Goal: Information Seeking & Learning: Learn about a topic

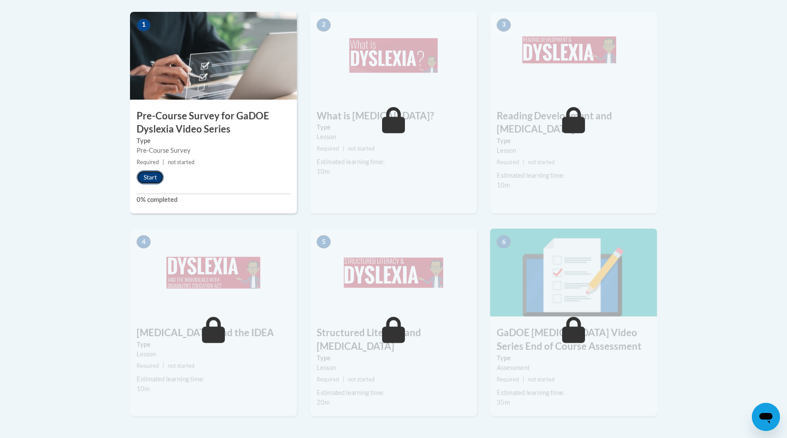
click at [153, 177] on button "Start" at bounding box center [150, 177] width 27 height 14
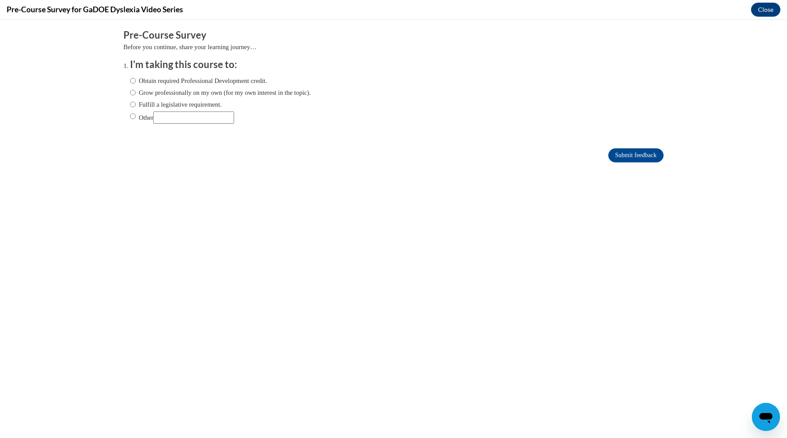
click at [195, 81] on label "Obtain required Professional Development credit." at bounding box center [198, 81] width 137 height 10
click at [136, 81] on input "Obtain required Professional Development credit." at bounding box center [133, 81] width 6 height 10
radio input "true"
click at [195, 81] on label "Obtain required Professional Development credit." at bounding box center [198, 81] width 137 height 10
click at [136, 81] on input "Obtain required Professional Development credit." at bounding box center [133, 81] width 6 height 10
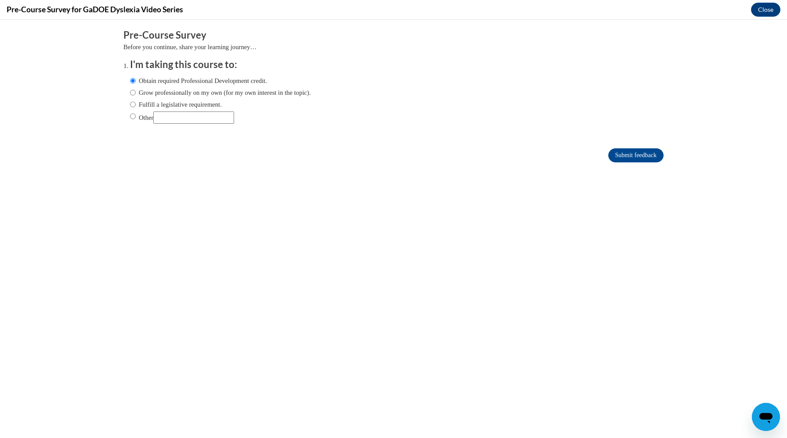
click at [190, 118] on input "Other" at bounding box center [193, 118] width 81 height 12
click at [144, 121] on label "Other" at bounding box center [182, 118] width 104 height 12
click at [136, 121] on input "Other" at bounding box center [133, 117] width 6 height 10
radio input "true"
click at [183, 118] on input "Other" at bounding box center [193, 118] width 81 height 12
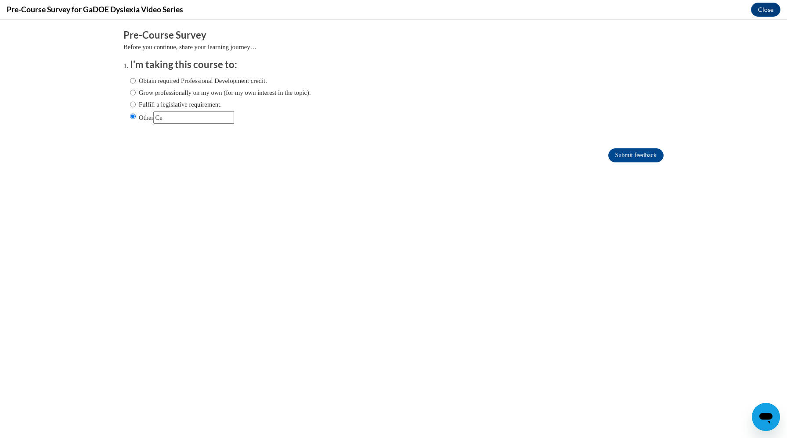
type input "C"
type input "school"
click at [618, 153] on input "Submit feedback" at bounding box center [635, 155] width 55 height 14
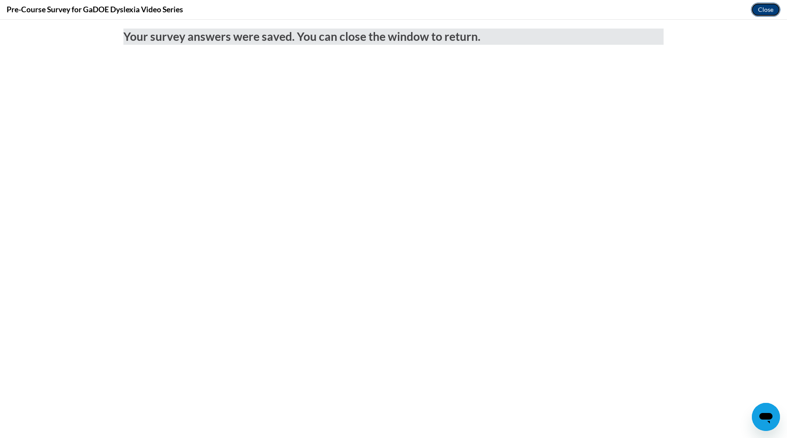
click at [767, 7] on button "Close" at bounding box center [765, 10] width 29 height 14
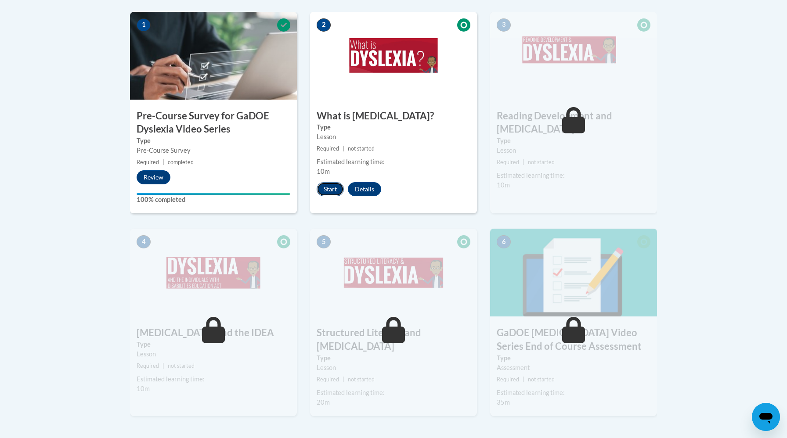
click at [334, 191] on button "Start" at bounding box center [330, 189] width 27 height 14
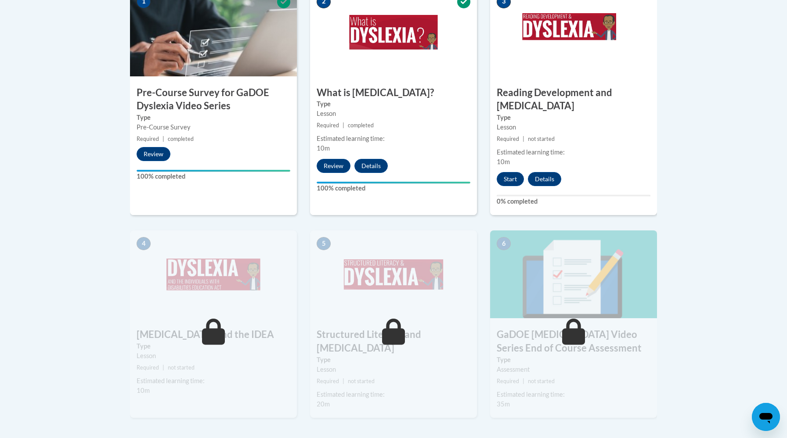
scroll to position [322, 0]
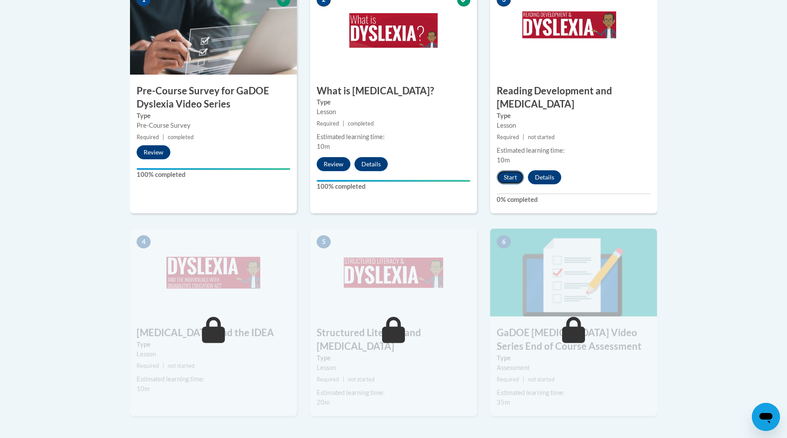
click at [517, 170] on button "Start" at bounding box center [510, 177] width 27 height 14
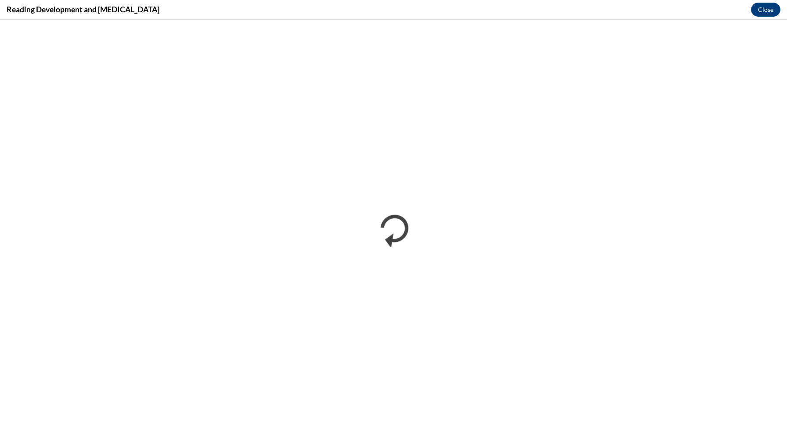
scroll to position [0, 0]
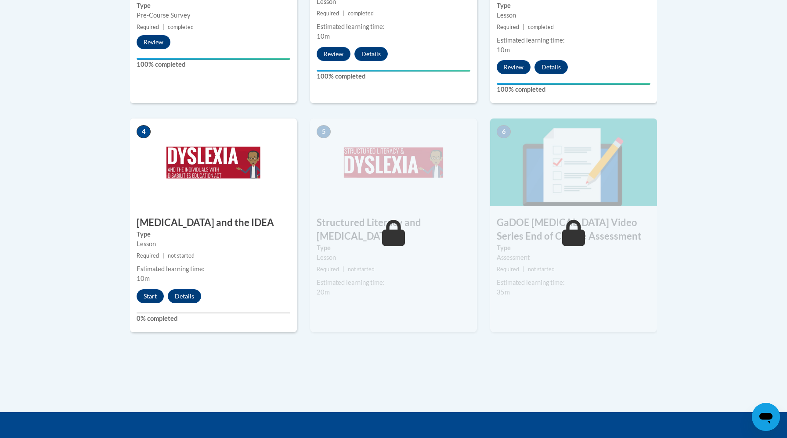
scroll to position [439, 0]
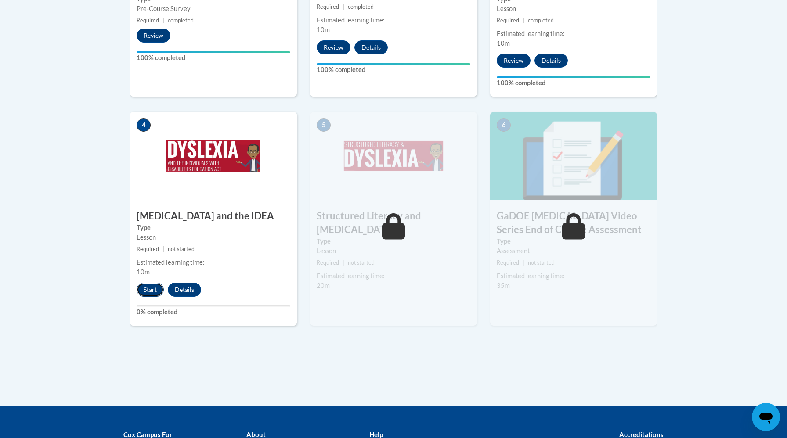
click at [152, 283] on button "Start" at bounding box center [150, 290] width 27 height 14
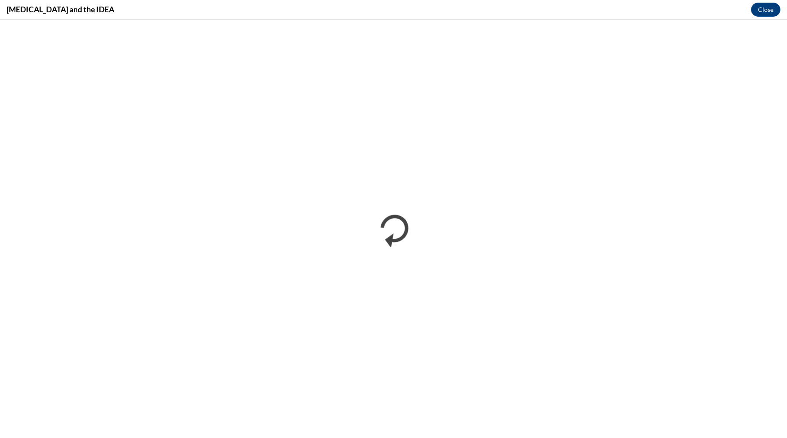
scroll to position [0, 0]
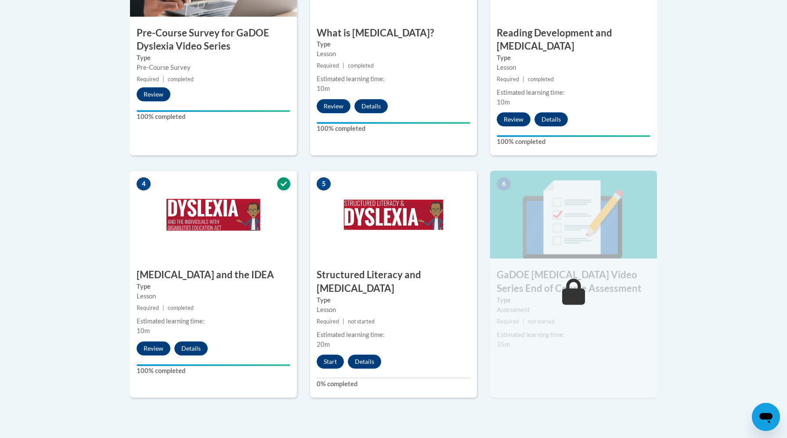
scroll to position [461, 0]
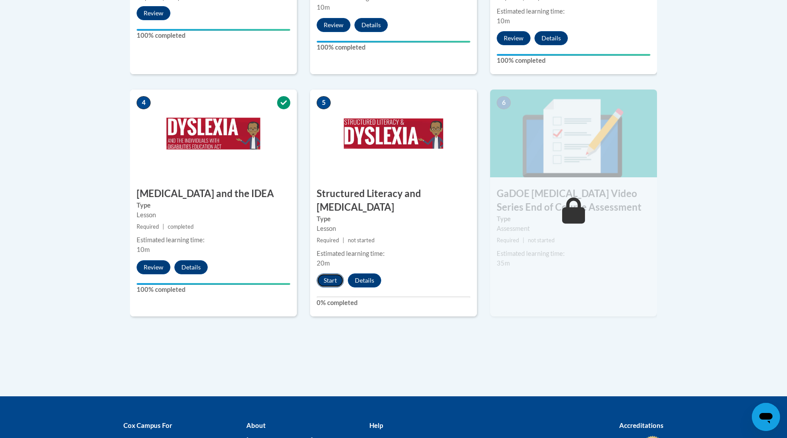
click at [328, 274] on button "Start" at bounding box center [330, 281] width 27 height 14
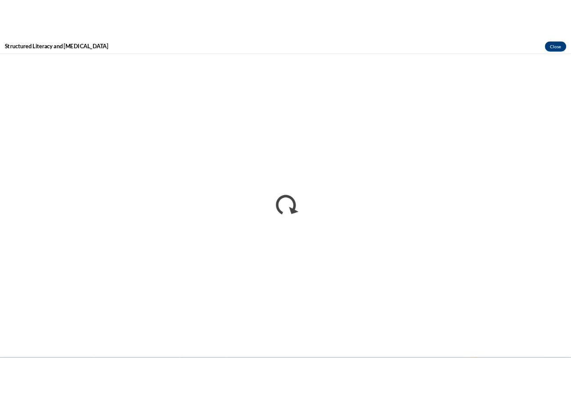
scroll to position [0, 0]
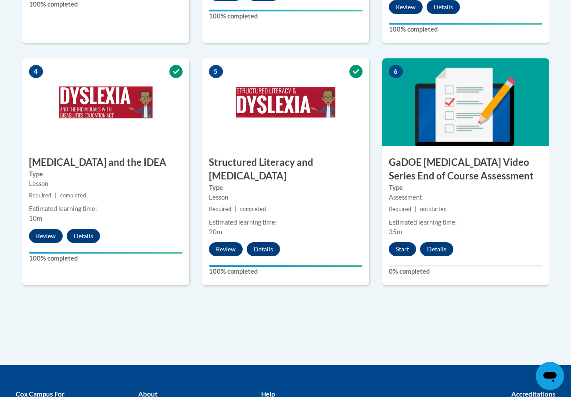
scroll to position [502, 0]
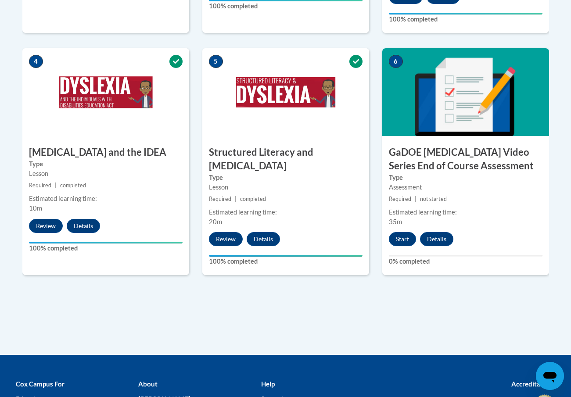
click at [454, 173] on label "Type" at bounding box center [466, 178] width 154 height 10
click at [405, 232] on button "Start" at bounding box center [402, 239] width 27 height 14
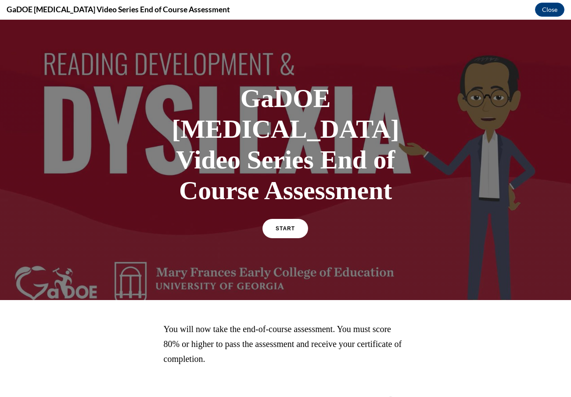
scroll to position [8, 0]
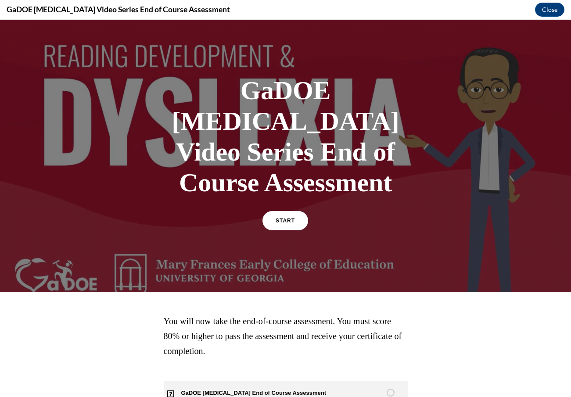
click at [290, 381] on span "GaDOE Dyslexia End of Course Assessment" at bounding box center [259, 393] width 191 height 25
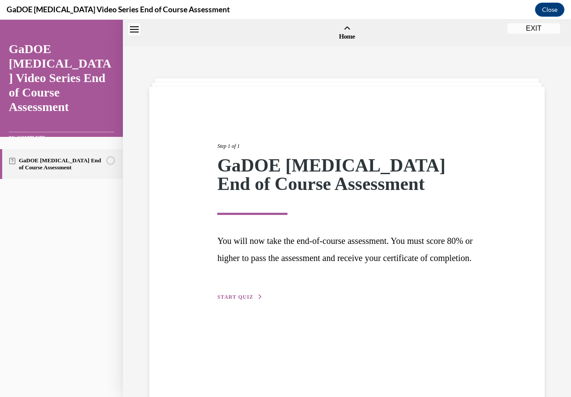
scroll to position [27, 0]
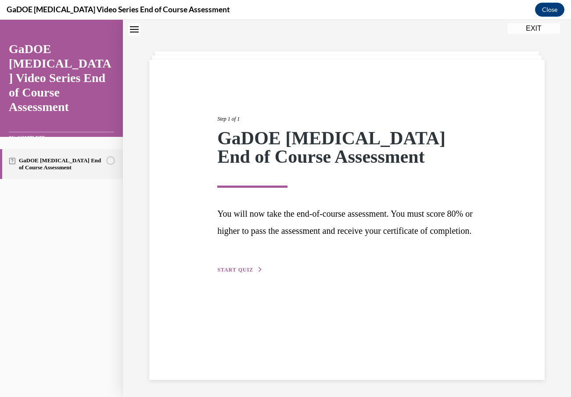
click at [248, 273] on span "START QUIZ" at bounding box center [235, 270] width 36 height 6
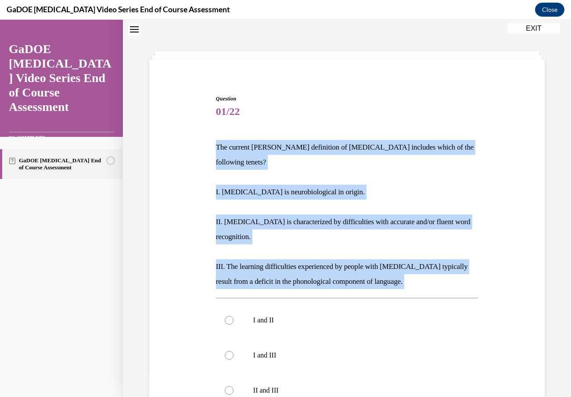
drag, startPoint x: 414, startPoint y: 280, endPoint x: 214, endPoint y: 139, distance: 244.5
click at [214, 139] on div "Question 01/22 The current IDA definition of dyslexia includes which of the fol…" at bounding box center [347, 317] width 267 height 471
copy div "The current IDA definition of dyslexia includes which of the following tenets? …"
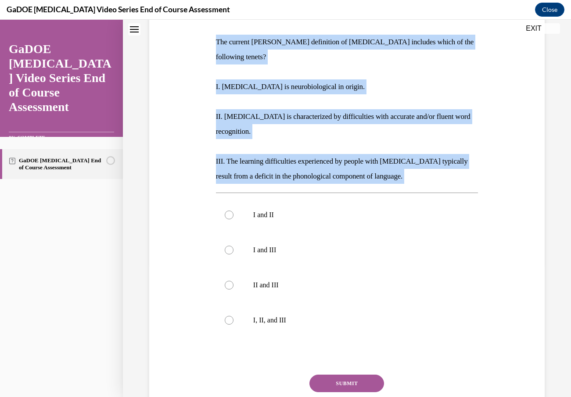
scroll to position [137, 0]
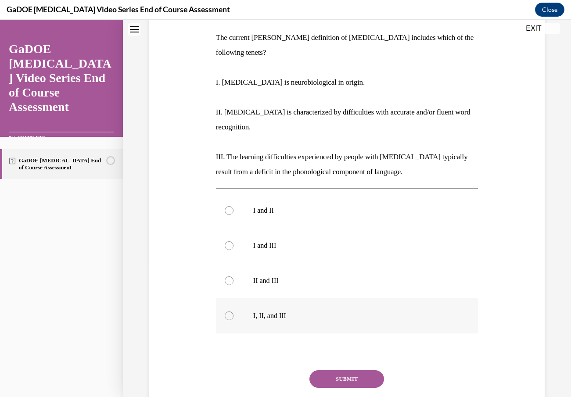
click at [284, 306] on label "I, II, and III" at bounding box center [347, 316] width 262 height 35
click at [234, 312] on input "I, II, and III" at bounding box center [229, 316] width 9 height 9
radio input "true"
click at [338, 371] on button "SUBMIT" at bounding box center [347, 380] width 75 height 18
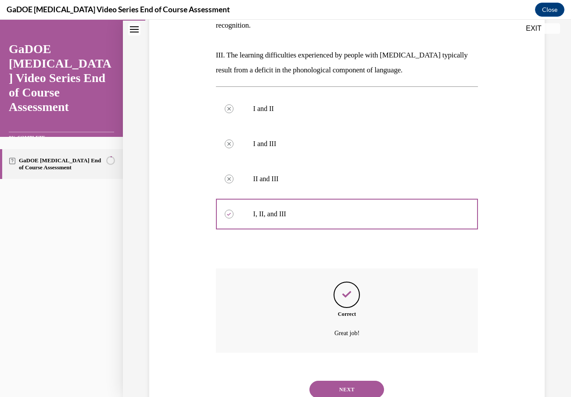
scroll to position [234, 0]
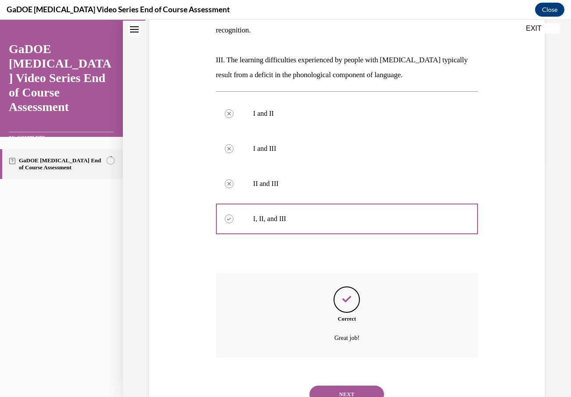
click at [358, 392] on div "NEXT" at bounding box center [347, 394] width 262 height 35
click at [359, 386] on button "NEXT" at bounding box center [347, 395] width 75 height 18
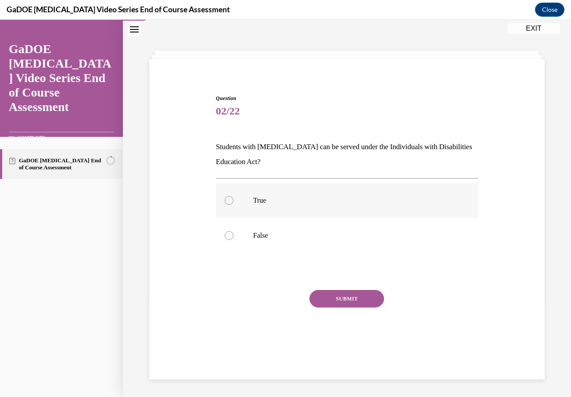
click at [251, 206] on label "True" at bounding box center [347, 200] width 262 height 35
click at [234, 205] on input "True" at bounding box center [229, 200] width 9 height 9
radio input "true"
click at [338, 297] on button "SUBMIT" at bounding box center [347, 299] width 75 height 18
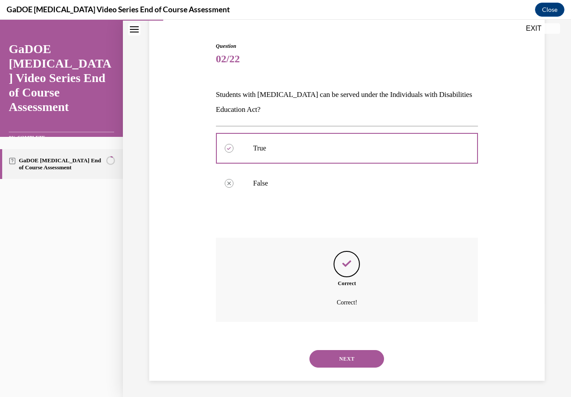
scroll to position [81, 0]
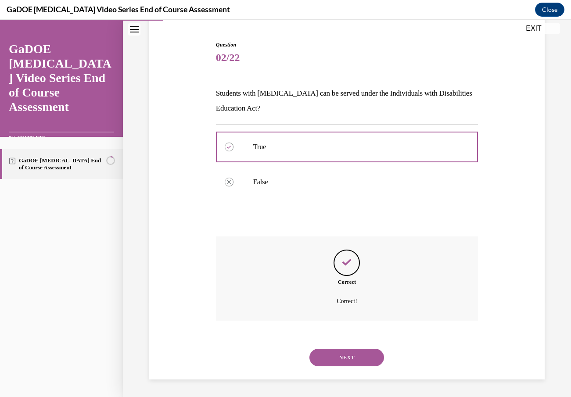
click at [348, 355] on button "NEXT" at bounding box center [347, 358] width 75 height 18
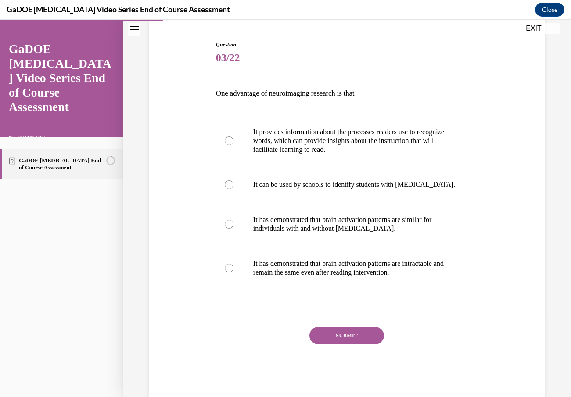
scroll to position [46, 0]
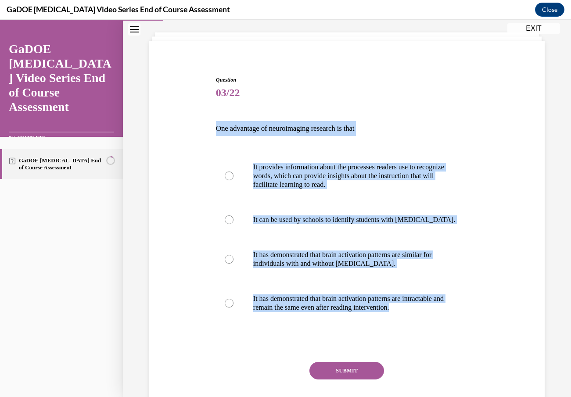
drag, startPoint x: 436, startPoint y: 334, endPoint x: 216, endPoint y: 123, distance: 304.4
click at [216, 123] on div "Question 03/22 One advantage of neuroimaging research is that It provides infor…" at bounding box center [347, 255] width 262 height 358
copy div "One advantage of neuroimaging research is that It provides information about th…"
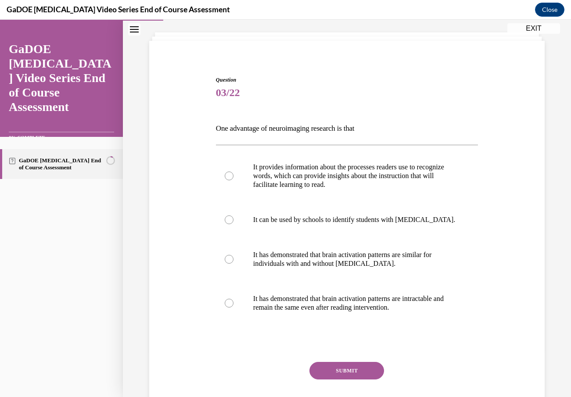
click at [512, 351] on div "Question 03/22 One advantage of neuroimaging research is that It provides infor…" at bounding box center [347, 242] width 400 height 385
click at [390, 173] on p "It provides information about the processes readers use to recognize words, whi…" at bounding box center [354, 176] width 203 height 26
click at [234, 173] on input "It provides information about the processes readers use to recognize words, whi…" at bounding box center [229, 176] width 9 height 9
radio input "true"
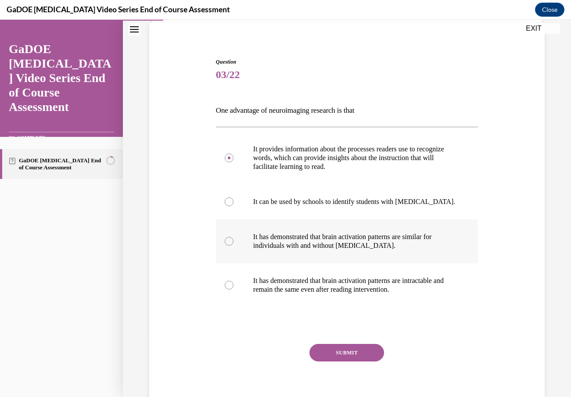
scroll to position [66, 0]
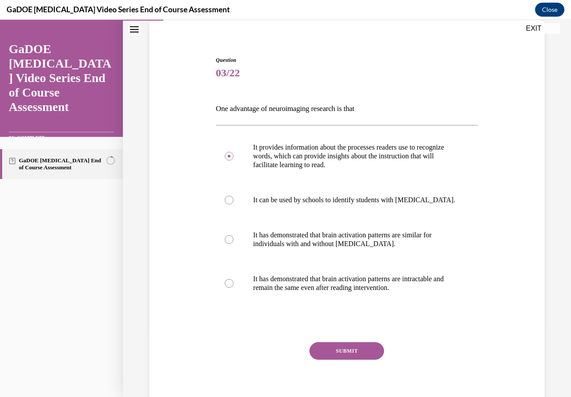
click at [366, 352] on button "SUBMIT" at bounding box center [347, 352] width 75 height 18
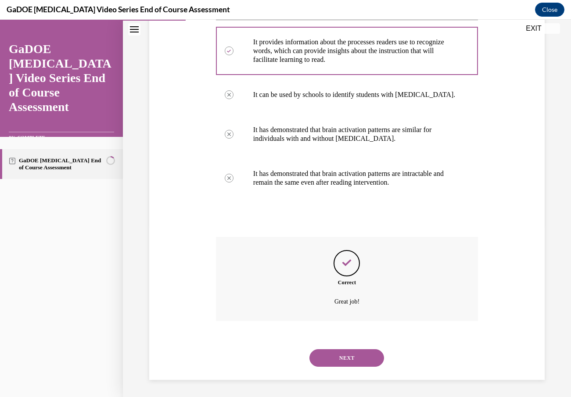
scroll to position [172, 0]
click at [350, 355] on button "NEXT" at bounding box center [347, 358] width 75 height 18
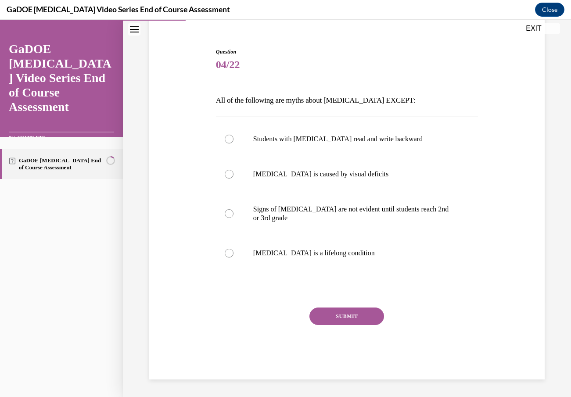
scroll to position [74, 0]
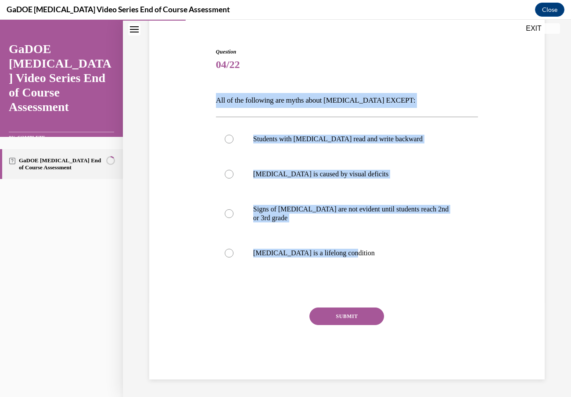
drag, startPoint x: 349, startPoint y: 272, endPoint x: 216, endPoint y: 100, distance: 217.5
click at [216, 100] on div "Question 04/22 All of the following are myths about dyslexia EXCEPT: Students w…" at bounding box center [347, 214] width 262 height 332
copy div "All of the following are myths about dyslexia EXCEPT: Students with dyslexia re…"
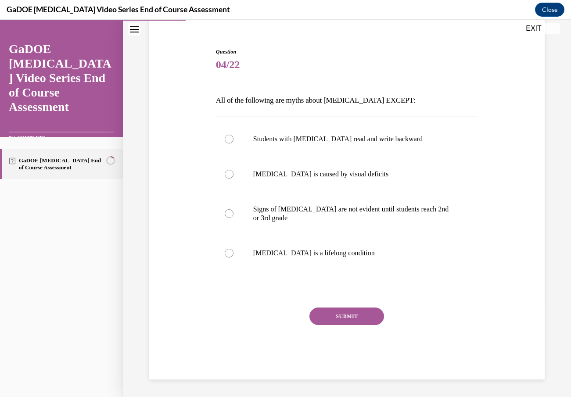
click at [252, 293] on div at bounding box center [347, 289] width 262 height 11
click at [296, 254] on p "Dyslexia is a lifelong condition" at bounding box center [354, 253] width 203 height 9
click at [234, 254] on input "Dyslexia is a lifelong condition" at bounding box center [229, 253] width 9 height 9
radio input "true"
click at [373, 324] on button "SUBMIT" at bounding box center [347, 317] width 75 height 18
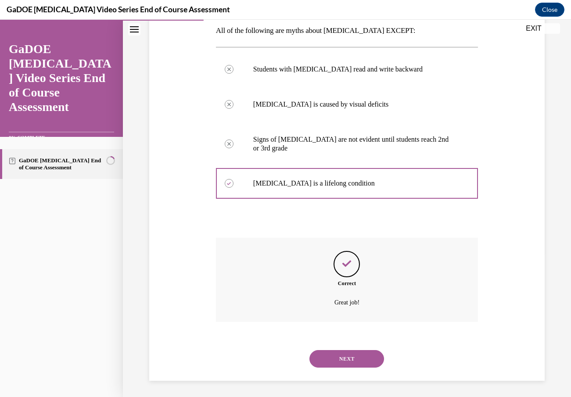
scroll to position [145, 0]
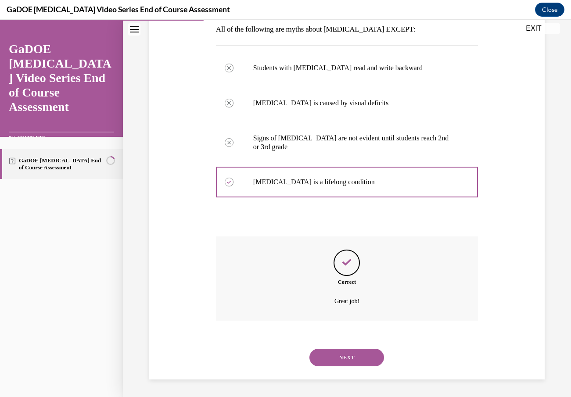
click at [380, 361] on button "NEXT" at bounding box center [347, 358] width 75 height 18
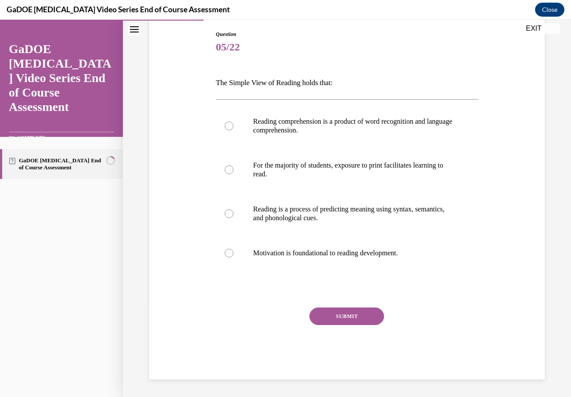
scroll to position [92, 0]
drag, startPoint x: 431, startPoint y: 262, endPoint x: 217, endPoint y: 83, distance: 278.8
click at [217, 83] on div "Question 05/22 The Simple View of Reading holds that: Reading comprehension is …" at bounding box center [347, 205] width 262 height 350
copy div "The Simple View of Reading holds that: Reading comprehension is a product of wo…"
click at [419, 315] on div "SUBMIT" at bounding box center [347, 330] width 262 height 44
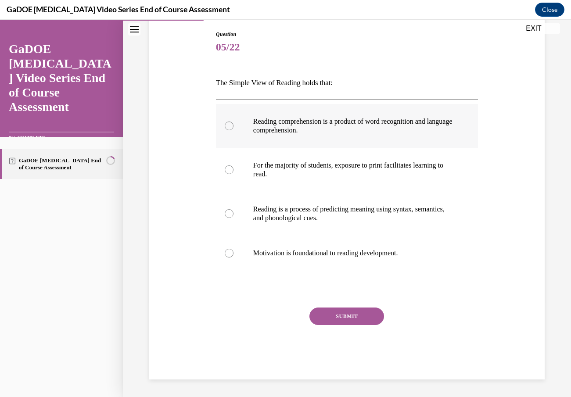
click at [384, 134] on p "Reading comprehension is a product of word recognition and language comprehensi…" at bounding box center [354, 126] width 203 height 18
click at [234, 130] on input "Reading comprehension is a product of word recognition and language comprehensi…" at bounding box center [229, 126] width 9 height 9
radio input "true"
click at [349, 324] on button "SUBMIT" at bounding box center [347, 317] width 75 height 18
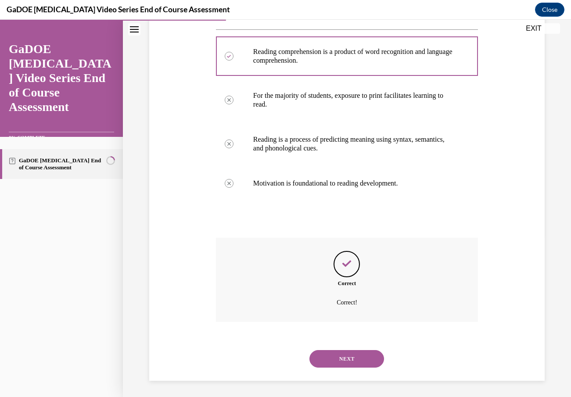
scroll to position [163, 0]
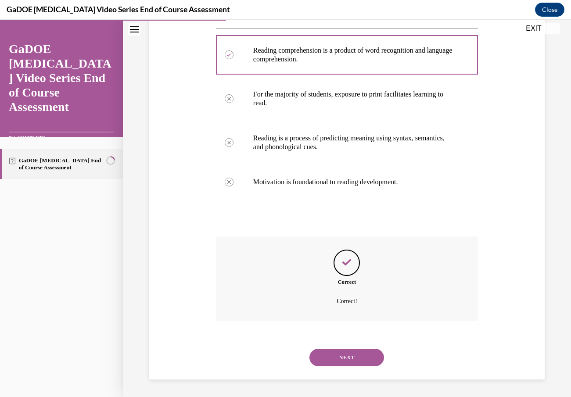
click at [351, 355] on button "NEXT" at bounding box center [347, 358] width 75 height 18
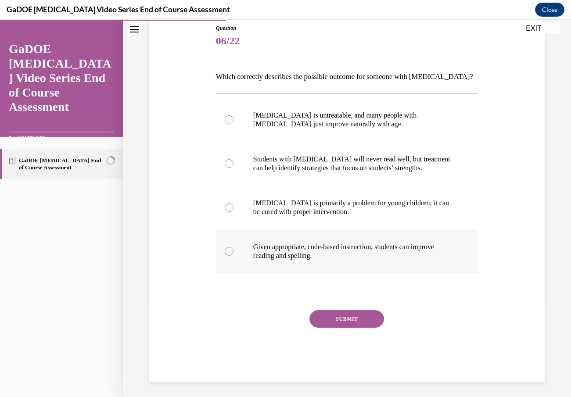
drag, startPoint x: 213, startPoint y: 76, endPoint x: 337, endPoint y: 263, distance: 224.5
click at [337, 263] on div "Question 06/22 Which correctly describes the possible outcome for someone with …" at bounding box center [347, 197] width 267 height 372
copy div "Which correctly describes the possible outcome for someone with dyslexia? Dysle…"
click at [265, 302] on div "Question 06/22 Which correctly describes the possible outcome for someone with …" at bounding box center [347, 203] width 262 height 358
click at [284, 251] on p "Given appropriate, code-based instruction, students can improve reading and spe…" at bounding box center [354, 252] width 203 height 18
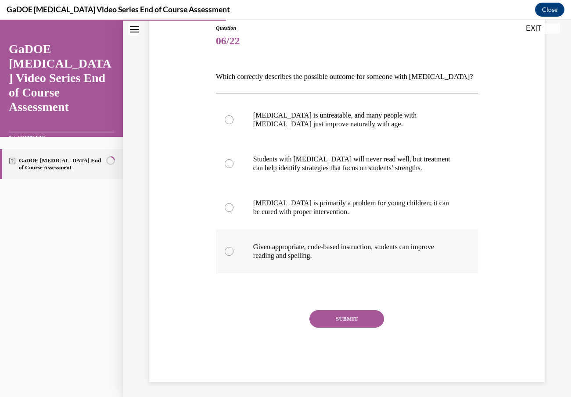
click at [234, 251] on input "Given appropriate, code-based instruction, students can improve reading and spe…" at bounding box center [229, 251] width 9 height 9
radio input "true"
click at [350, 328] on button "SUBMIT" at bounding box center [347, 320] width 75 height 18
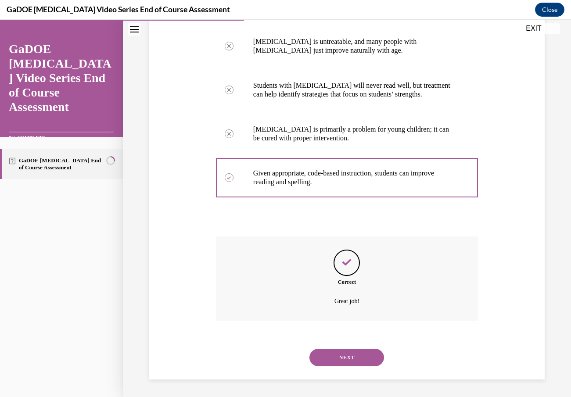
click at [353, 364] on button "NEXT" at bounding box center [347, 358] width 75 height 18
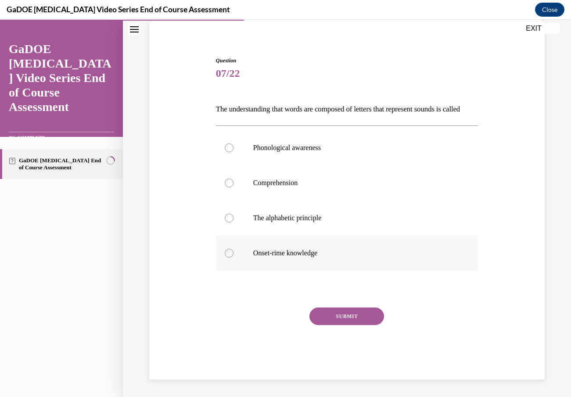
drag, startPoint x: 207, startPoint y: 92, endPoint x: 285, endPoint y: 259, distance: 184.3
click at [285, 259] on div "Question 07/22 The understanding that words are composed of letters that repres…" at bounding box center [347, 205] width 400 height 350
copy div "The understanding that words are composed of letters that represent sounds is c…"
click at [466, 287] on div at bounding box center [347, 289] width 262 height 11
click at [319, 222] on p "The alphabetic principle" at bounding box center [354, 218] width 203 height 9
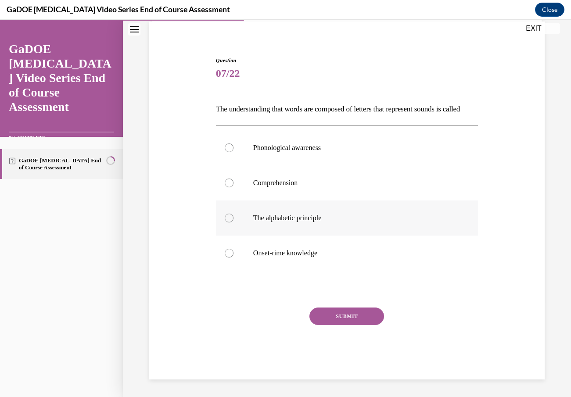
click at [234, 222] on input "The alphabetic principle" at bounding box center [229, 218] width 9 height 9
radio input "true"
click at [347, 317] on button "SUBMIT" at bounding box center [347, 317] width 75 height 18
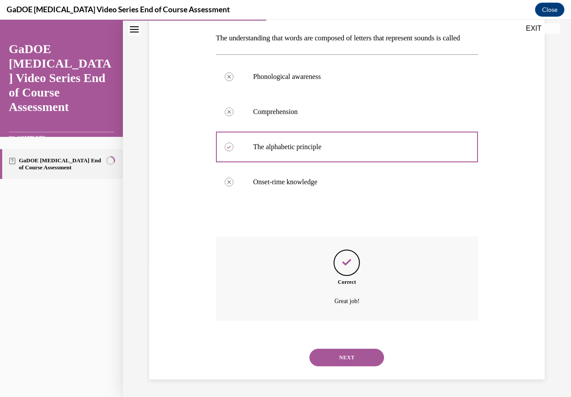
click at [349, 361] on button "NEXT" at bounding box center [347, 358] width 75 height 18
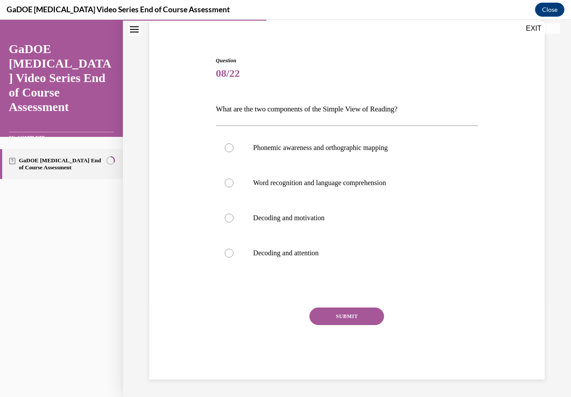
scroll to position [65, 0]
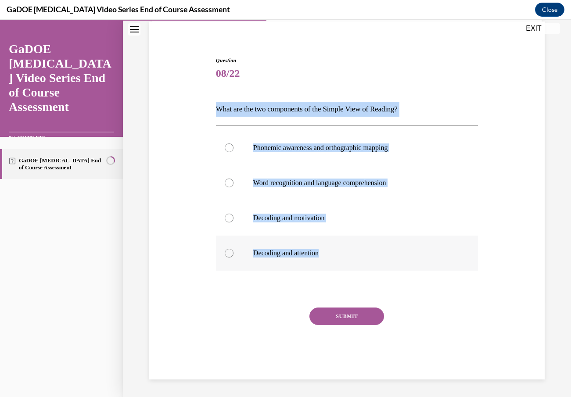
drag, startPoint x: 204, startPoint y: 108, endPoint x: 373, endPoint y: 253, distance: 222.1
click at [373, 253] on div "Question 08/22 What are the two components of the Simple View of Reading? Phone…" at bounding box center [347, 205] width 400 height 350
copy div "What are the two components of the Simple View of Reading? Phonemic awareness a…"
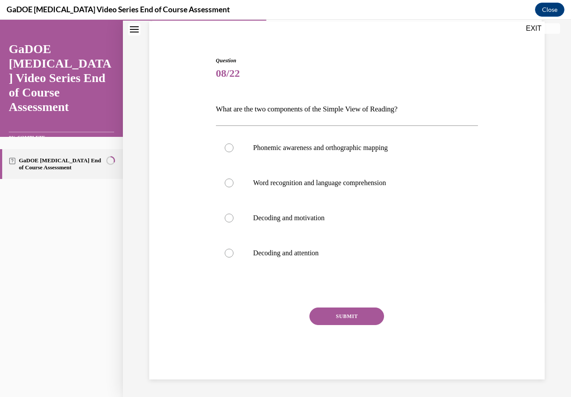
click at [458, 310] on div "SUBMIT" at bounding box center [347, 330] width 262 height 44
click at [369, 181] on p "Word recognition and language comprehension" at bounding box center [354, 183] width 203 height 9
click at [234, 181] on input "Word recognition and language comprehension" at bounding box center [229, 183] width 9 height 9
radio input "true"
click at [358, 320] on button "SUBMIT" at bounding box center [347, 317] width 75 height 18
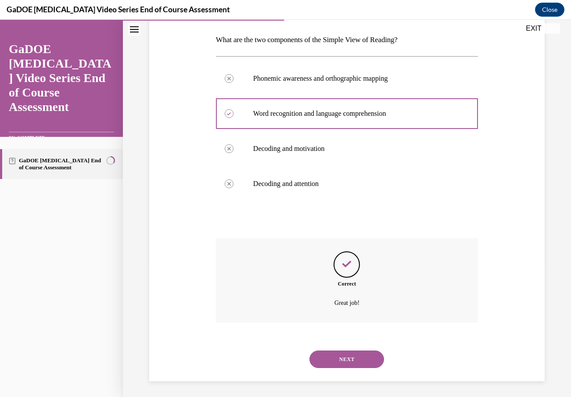
scroll to position [137, 0]
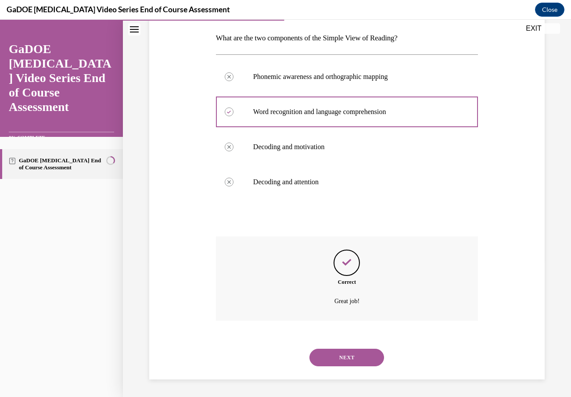
click at [360, 363] on button "NEXT" at bounding box center [347, 358] width 75 height 18
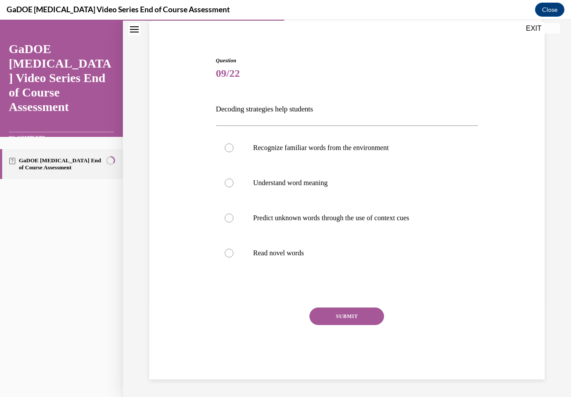
scroll to position [65, 0]
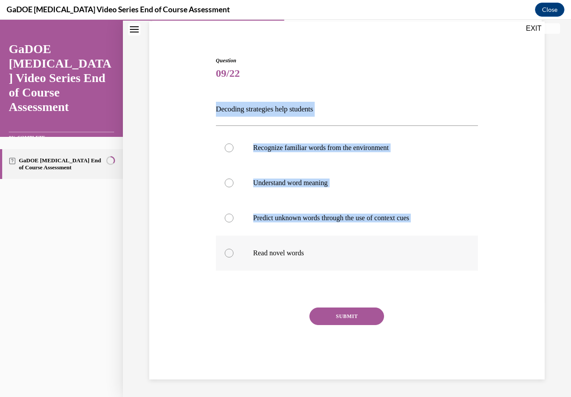
drag, startPoint x: 207, startPoint y: 106, endPoint x: 330, endPoint y: 245, distance: 185.5
click at [330, 245] on div "Question 09/22 Decoding strategies help students Recognize familiar words from …" at bounding box center [347, 205] width 400 height 350
click at [368, 121] on div "Question 09/22 Decoding strategies help students Recognize familiar words from …" at bounding box center [347, 218] width 262 height 323
drag, startPoint x: 210, startPoint y: 104, endPoint x: 325, endPoint y: 287, distance: 215.7
click at [325, 287] on div "Question 09/22 Decoding strategies help students Recognize familiar words from …" at bounding box center [347, 205] width 400 height 350
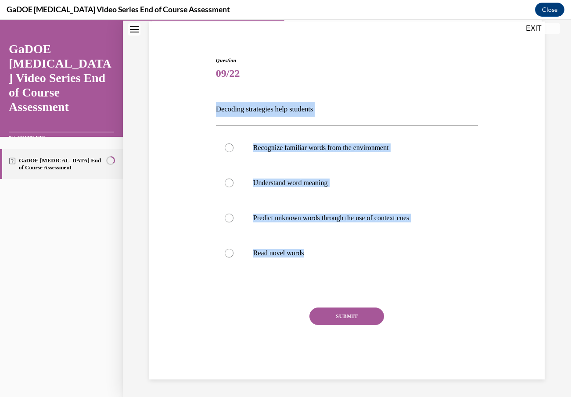
copy div "Decoding strategies help students Recognize familiar words from the environment…"
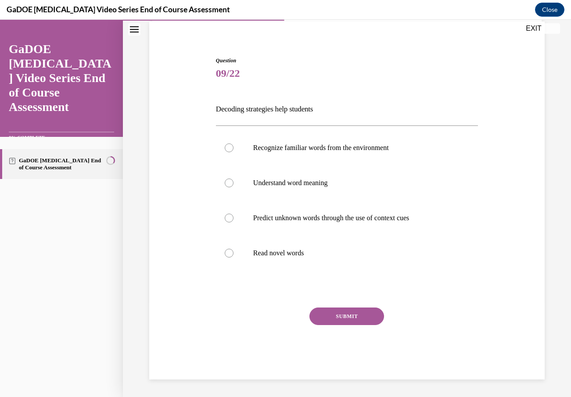
click at [209, 304] on div "Question 09/22 Decoding strategies help students Recognize familiar words from …" at bounding box center [347, 205] width 400 height 350
click at [282, 256] on p "Read novel words" at bounding box center [354, 253] width 203 height 9
click at [234, 256] on input "Read novel words" at bounding box center [229, 253] width 9 height 9
radio input "true"
click at [348, 321] on button "SUBMIT" at bounding box center [347, 317] width 75 height 18
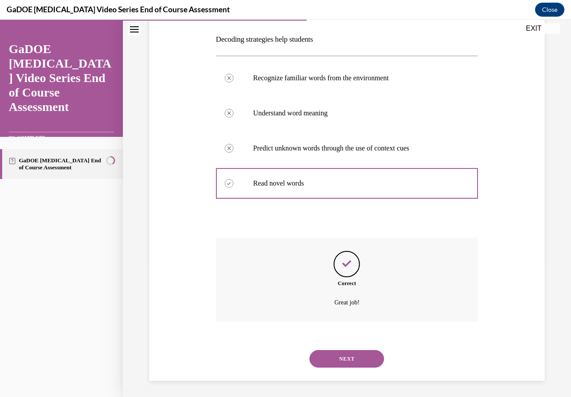
scroll to position [137, 0]
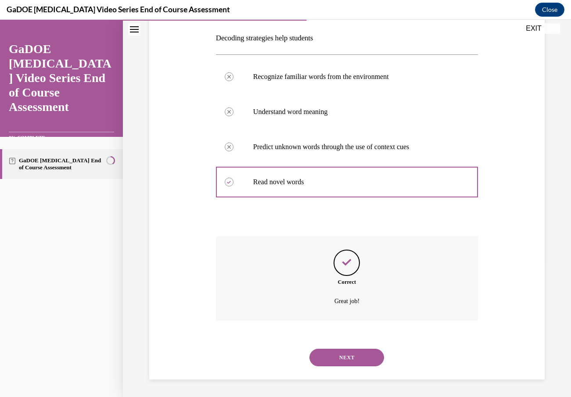
click at [355, 359] on button "NEXT" at bounding box center [347, 358] width 75 height 18
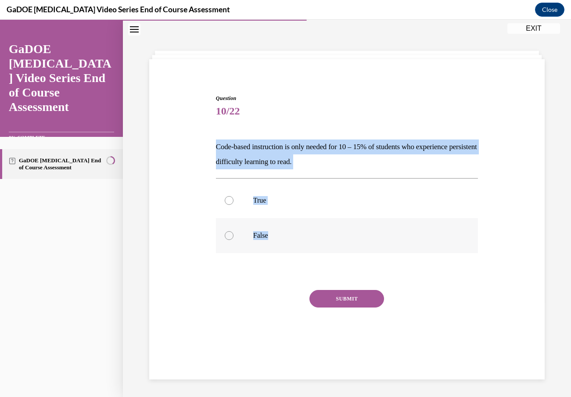
drag, startPoint x: 212, startPoint y: 147, endPoint x: 283, endPoint y: 247, distance: 123.5
click at [283, 247] on div "Question 10/22 Code-based instruction is only needed for 10 – 15% of students w…" at bounding box center [347, 215] width 400 height 294
copy div "Code-based instruction is only needed for 10 – 15% of students who experience p…"
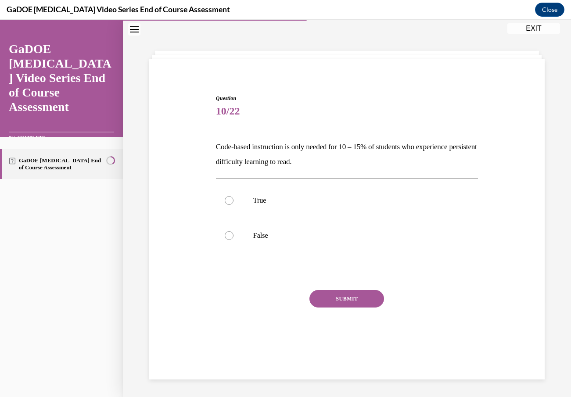
click at [257, 264] on div "Question 10/22 Code-based instruction is only needed for 10 – 15% of students w…" at bounding box center [347, 228] width 262 height 268
click at [257, 237] on p "False" at bounding box center [354, 235] width 203 height 9
click at [234, 237] on input "False" at bounding box center [229, 235] width 9 height 9
radio input "true"
click at [361, 296] on button "SUBMIT" at bounding box center [347, 299] width 75 height 18
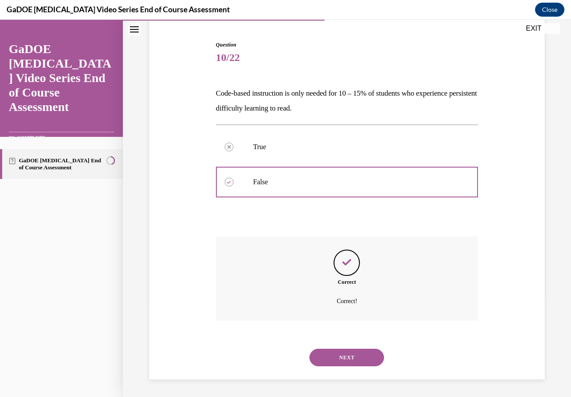
click at [354, 356] on button "NEXT" at bounding box center [347, 358] width 75 height 18
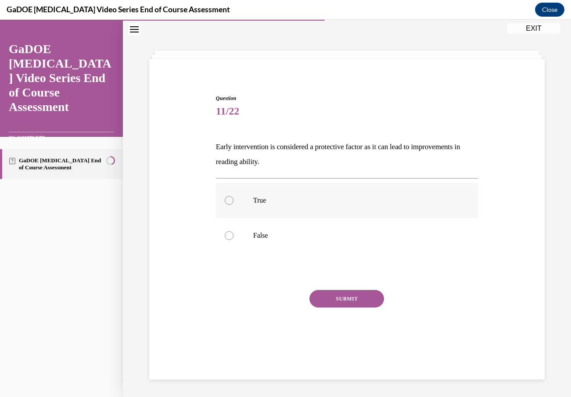
click at [267, 202] on p "True" at bounding box center [354, 200] width 203 height 9
click at [234, 202] on input "True" at bounding box center [229, 200] width 9 height 9
radio input "true"
click at [325, 301] on button "SUBMIT" at bounding box center [347, 299] width 75 height 18
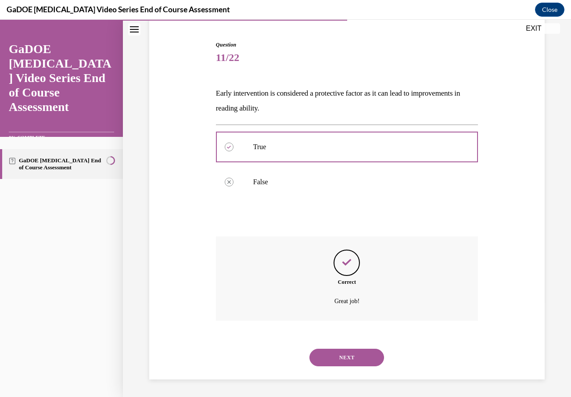
click at [358, 359] on button "NEXT" at bounding box center [347, 358] width 75 height 18
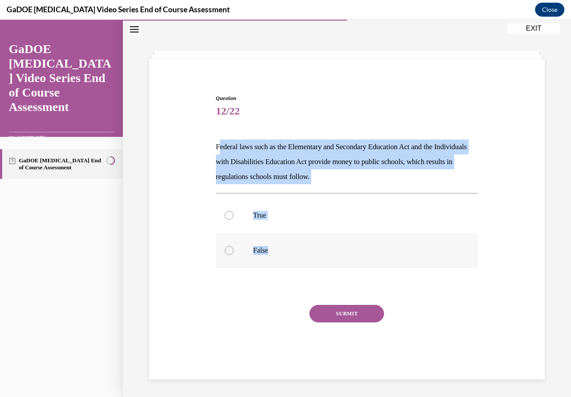
drag, startPoint x: 219, startPoint y: 148, endPoint x: 315, endPoint y: 246, distance: 137.3
click at [315, 246] on div "Question 12/22 Federal laws such as the Elementary and Secondary Education Act …" at bounding box center [347, 235] width 262 height 283
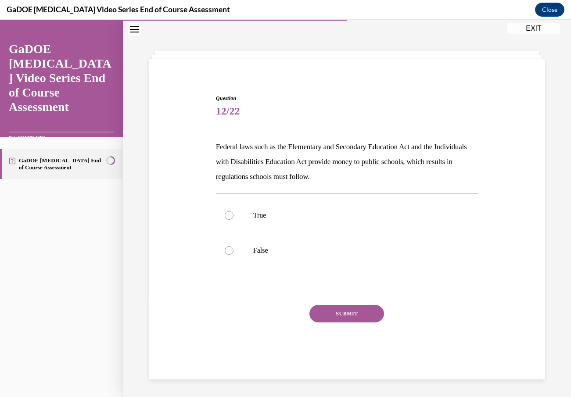
click at [337, 162] on p "Federal laws such as the Elementary and Secondary Education Act and the Individ…" at bounding box center [347, 162] width 262 height 45
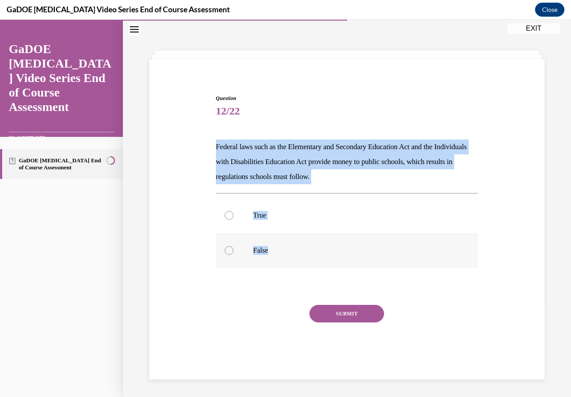
drag, startPoint x: 211, startPoint y: 139, endPoint x: 291, endPoint y: 262, distance: 146.1
click at [291, 262] on div "Question 12/22 Federal laws such as the Elementary and Secondary Education Act …" at bounding box center [347, 222] width 400 height 309
copy div "Federal laws such as the Elementary and Secondary Education Act and the Individ…"
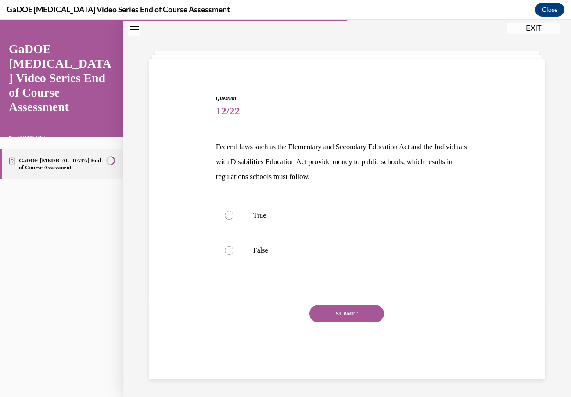
click at [202, 295] on div "Question 12/22 Federal laws such as the Elementary and Secondary Education Act …" at bounding box center [347, 222] width 400 height 309
click at [257, 214] on p "True" at bounding box center [354, 215] width 203 height 9
click at [234, 214] on input "True" at bounding box center [229, 215] width 9 height 9
radio input "true"
click at [344, 321] on button "SUBMIT" at bounding box center [347, 314] width 75 height 18
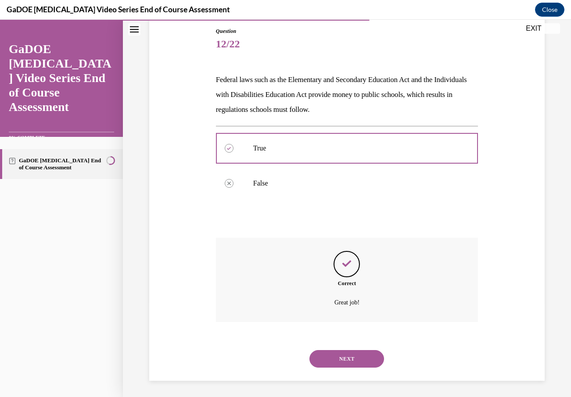
scroll to position [96, 0]
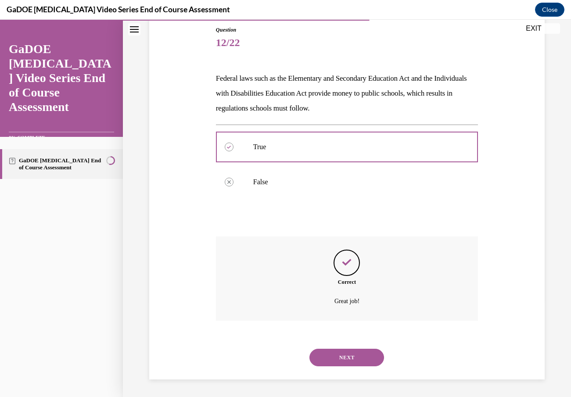
click at [364, 355] on button "NEXT" at bounding box center [347, 358] width 75 height 18
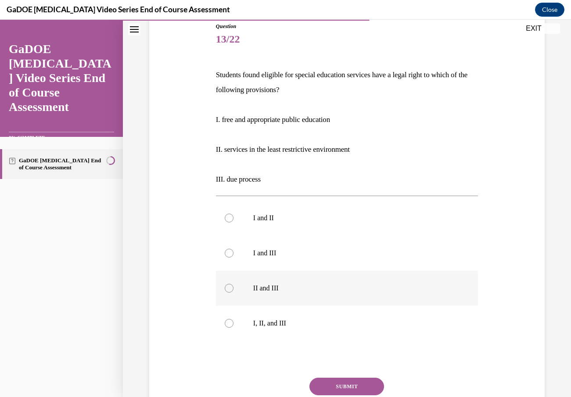
scroll to position [101, 0]
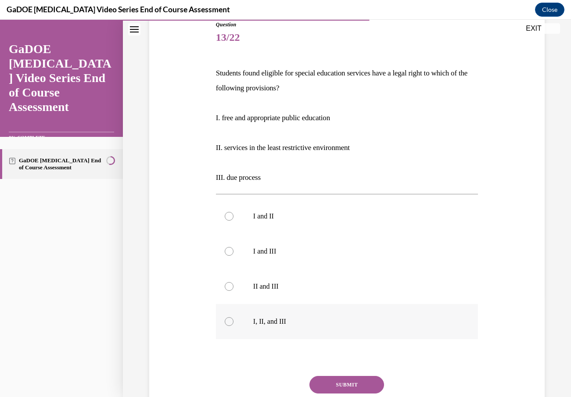
click at [271, 318] on p "I, II, and III" at bounding box center [354, 322] width 203 height 9
click at [234, 318] on input "I, II, and III" at bounding box center [229, 322] width 9 height 9
radio input "true"
click at [329, 387] on button "SUBMIT" at bounding box center [347, 385] width 75 height 18
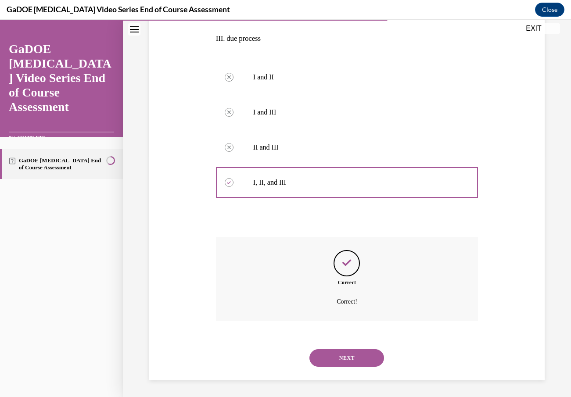
scroll to position [241, 0]
click at [357, 361] on button "NEXT" at bounding box center [347, 358] width 75 height 18
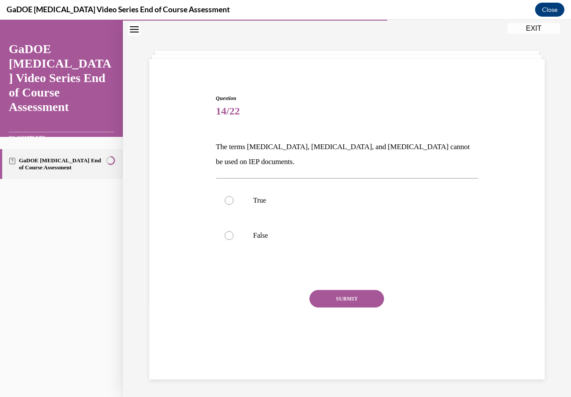
scroll to position [28, 0]
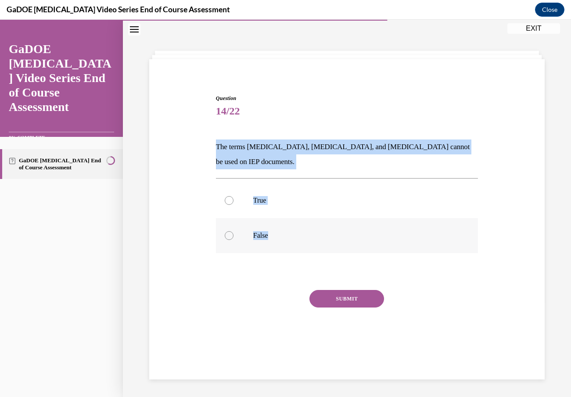
drag, startPoint x: 213, startPoint y: 144, endPoint x: 261, endPoint y: 251, distance: 117.6
click at [261, 251] on div "Question 14/22 The terms dyslexia, dyscalculia, and dysgraphia cannot be used o…" at bounding box center [347, 215] width 400 height 294
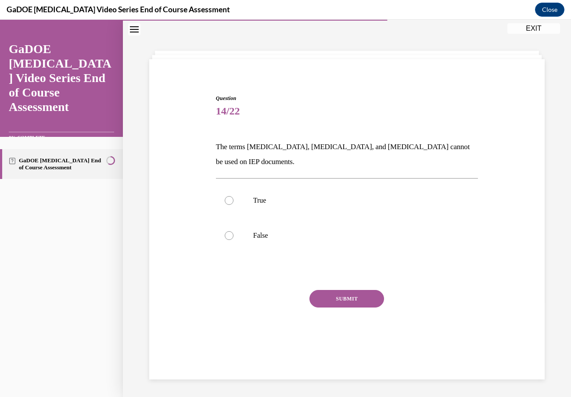
click at [245, 297] on div "SUBMIT" at bounding box center [347, 312] width 262 height 44
click at [259, 236] on p "False" at bounding box center [354, 235] width 203 height 9
click at [234, 236] on input "False" at bounding box center [229, 235] width 9 height 9
radio input "true"
click at [336, 298] on button "SUBMIT" at bounding box center [347, 299] width 75 height 18
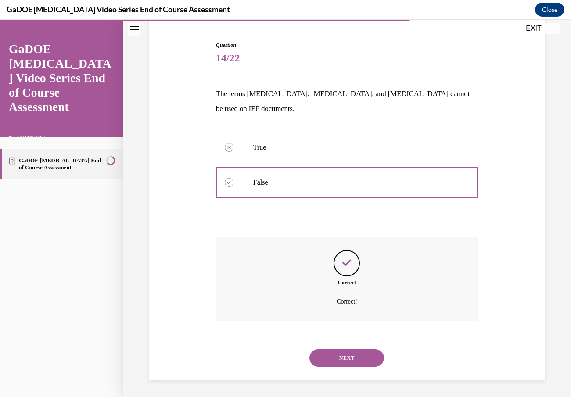
scroll to position [81, 0]
click at [366, 357] on button "NEXT" at bounding box center [347, 358] width 75 height 18
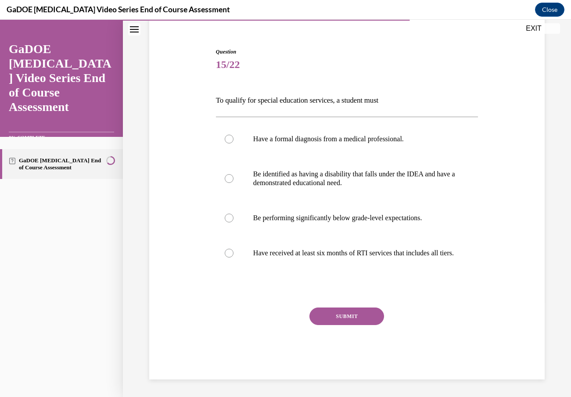
scroll to position [46, 0]
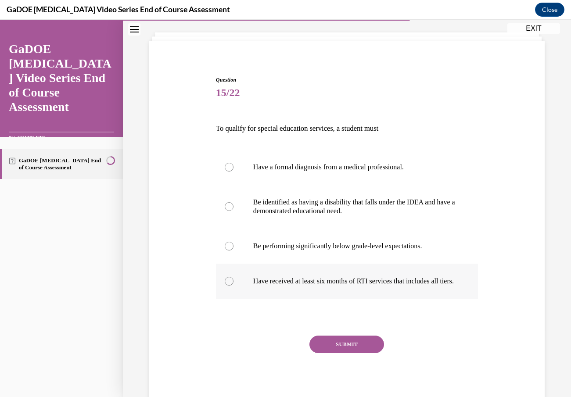
drag, startPoint x: 215, startPoint y: 129, endPoint x: 286, endPoint y: 303, distance: 187.5
click at [286, 303] on div "Question 15/22 To qualify for special education services, a student must Have a…" at bounding box center [347, 235] width 267 height 345
click at [442, 338] on div "Question 15/22 To qualify for special education services, a student must Have a…" at bounding box center [347, 242] width 262 height 332
click at [343, 203] on p "Be identified as having a disability that falls under the IDEA and have a demon…" at bounding box center [354, 207] width 203 height 18
click at [234, 203] on input "Be identified as having a disability that falls under the IDEA and have a demon…" at bounding box center [229, 206] width 9 height 9
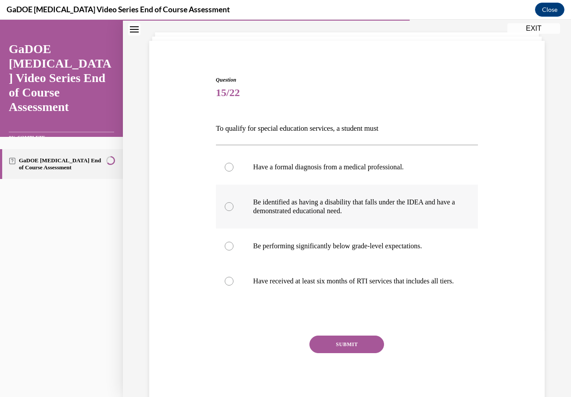
radio input "true"
click at [339, 354] on button "SUBMIT" at bounding box center [347, 345] width 75 height 18
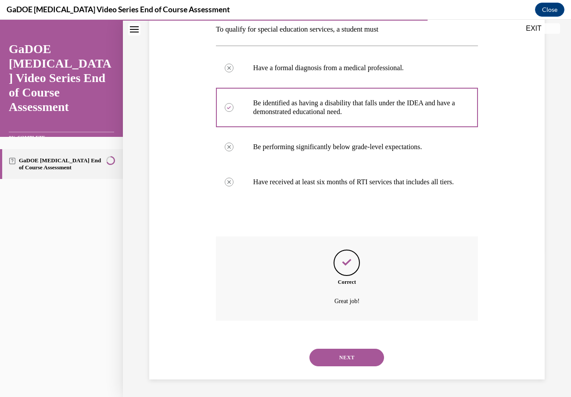
scroll to position [154, 0]
click at [343, 361] on button "NEXT" at bounding box center [347, 358] width 75 height 18
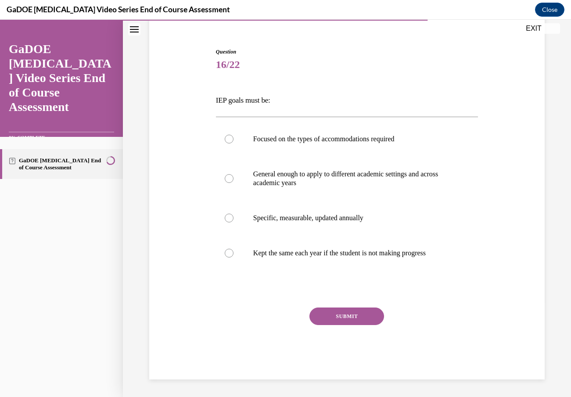
scroll to position [74, 0]
click at [376, 220] on p "Specific, measurable, updated annually" at bounding box center [354, 218] width 203 height 9
click at [234, 220] on input "Specific, measurable, updated annually" at bounding box center [229, 218] width 9 height 9
radio input "true"
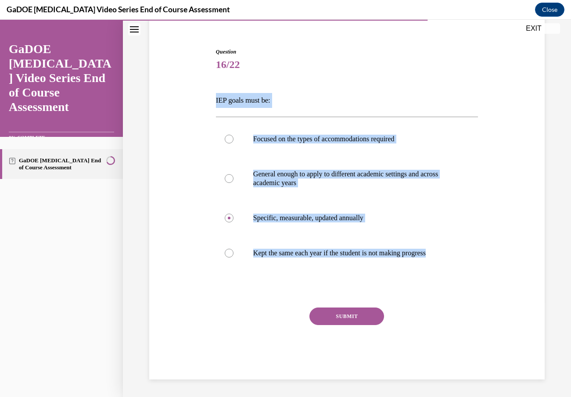
drag, startPoint x: 213, startPoint y: 101, endPoint x: 389, endPoint y: 276, distance: 248.8
click at [390, 277] on div "Question 16/22 IEP goals must be: Focused on the types of accommodations requir…" at bounding box center [347, 201] width 400 height 358
click at [424, 290] on div at bounding box center [347, 289] width 262 height 11
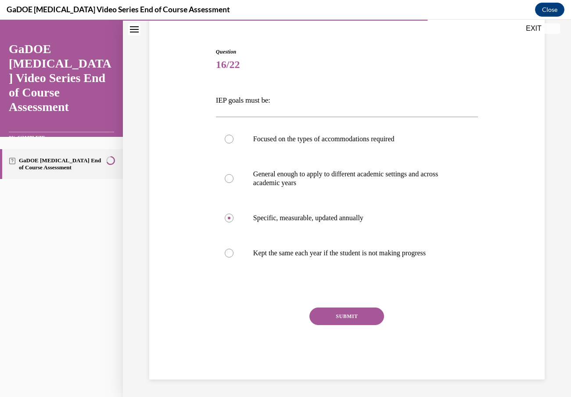
click at [370, 314] on button "SUBMIT" at bounding box center [347, 317] width 75 height 18
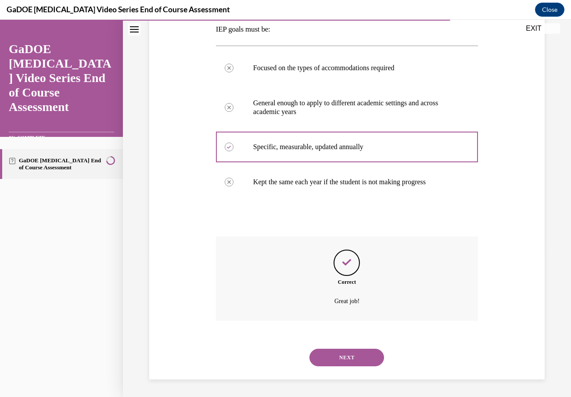
click at [354, 354] on button "NEXT" at bounding box center [347, 358] width 75 height 18
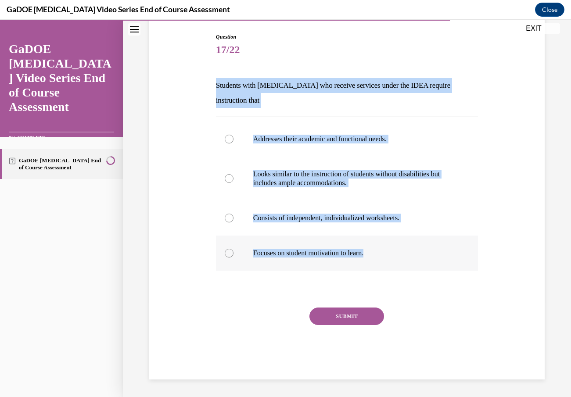
drag, startPoint x: 215, startPoint y: 81, endPoint x: 376, endPoint y: 259, distance: 240.1
click at [376, 259] on div "Question 17/22 Students with dyslexia who receive services under the IDEA requi…" at bounding box center [347, 200] width 267 height 360
click at [471, 309] on div "SUBMIT" at bounding box center [347, 330] width 262 height 44
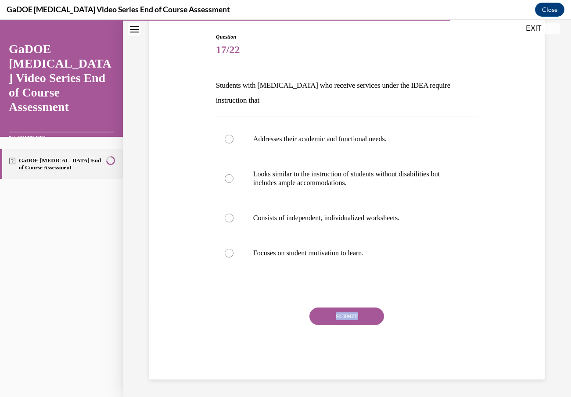
click at [471, 309] on div "SUBMIT" at bounding box center [347, 330] width 262 height 44
click at [383, 146] on label "Addresses their academic and functional needs." at bounding box center [347, 139] width 262 height 35
click at [234, 144] on input "Addresses their academic and functional needs." at bounding box center [229, 139] width 9 height 9
radio input "true"
click at [366, 313] on button "SUBMIT" at bounding box center [347, 317] width 75 height 18
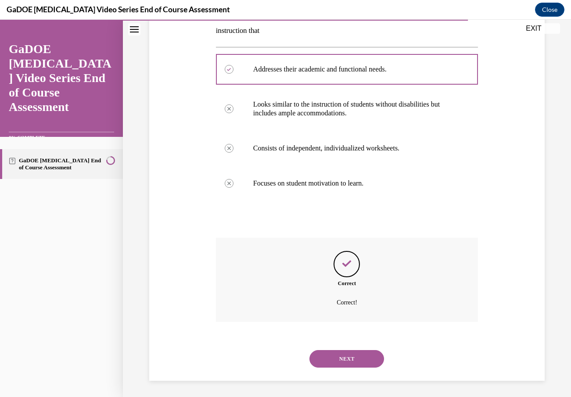
scroll to position [160, 0]
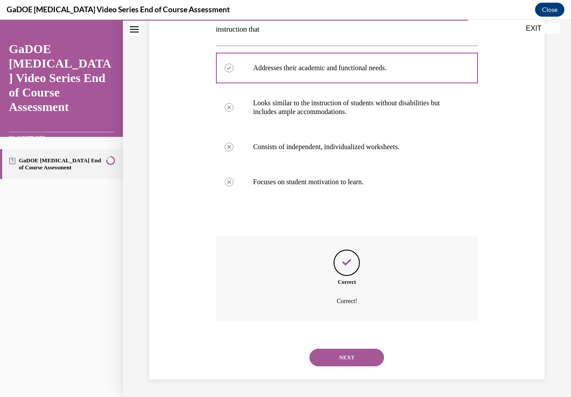
click at [353, 359] on button "NEXT" at bounding box center [347, 358] width 75 height 18
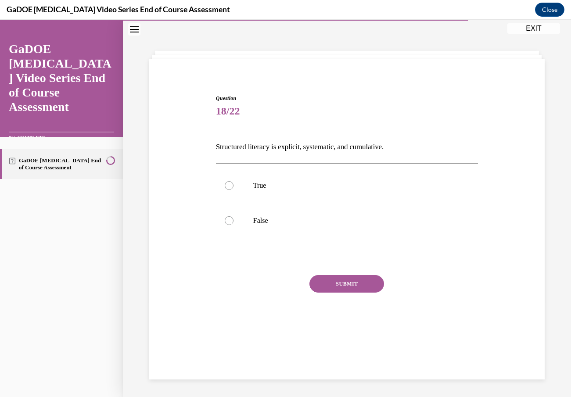
scroll to position [28, 0]
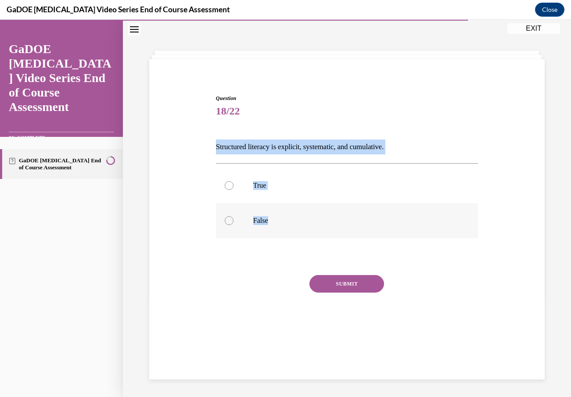
drag, startPoint x: 213, startPoint y: 146, endPoint x: 278, endPoint y: 225, distance: 101.8
click at [278, 225] on div "Question 18/22 Structured literacy is explicit, systematic, and cumulative. Tru…" at bounding box center [347, 214] width 267 height 266
click at [260, 188] on p "True" at bounding box center [354, 185] width 203 height 9
click at [234, 188] on input "True" at bounding box center [229, 185] width 9 height 9
radio input "true"
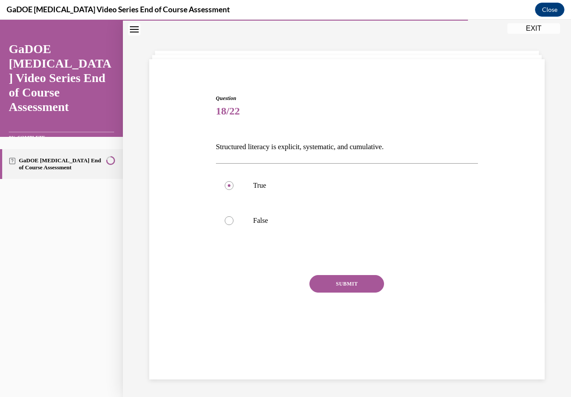
click at [333, 284] on button "SUBMIT" at bounding box center [347, 284] width 75 height 18
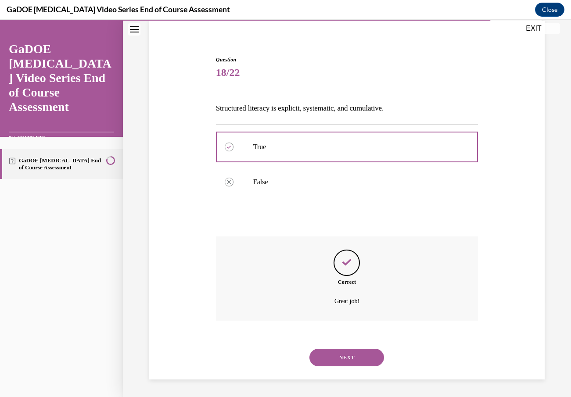
click at [347, 357] on button "NEXT" at bounding box center [347, 358] width 75 height 18
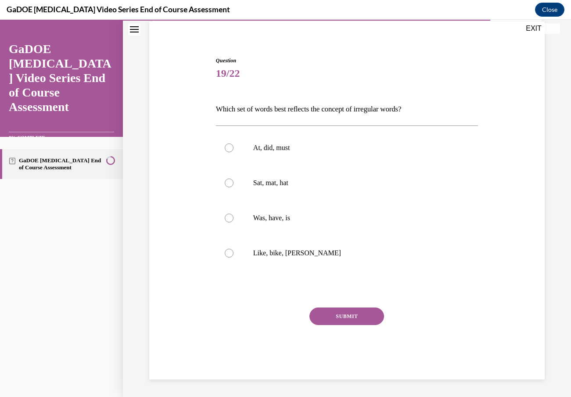
scroll to position [45, 0]
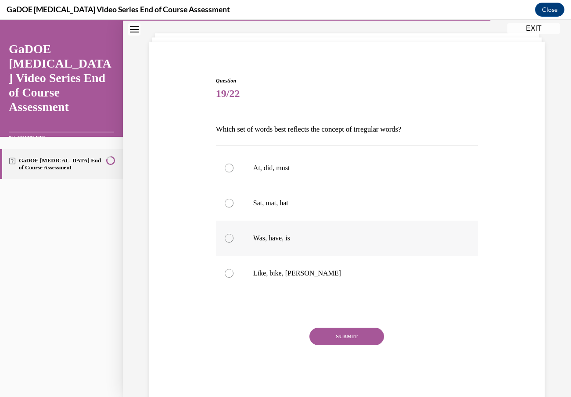
click at [290, 245] on label "Was, have, is" at bounding box center [347, 238] width 262 height 35
click at [234, 243] on input "Was, have, is" at bounding box center [229, 238] width 9 height 9
radio input "true"
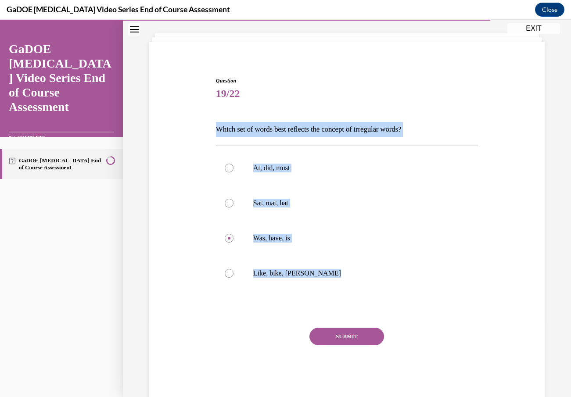
drag, startPoint x: 219, startPoint y: 129, endPoint x: 323, endPoint y: 305, distance: 204.7
click at [323, 305] on div "Question 19/22 Which set of words best reflects the concept of irregular words?…" at bounding box center [347, 238] width 262 height 323
click at [415, 352] on div "SUBMIT" at bounding box center [347, 350] width 262 height 44
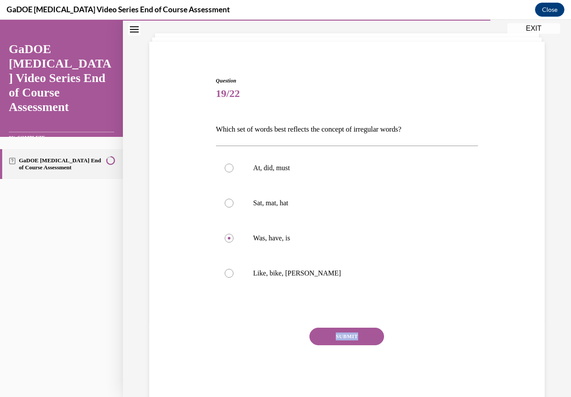
click at [369, 341] on button "SUBMIT" at bounding box center [347, 337] width 75 height 18
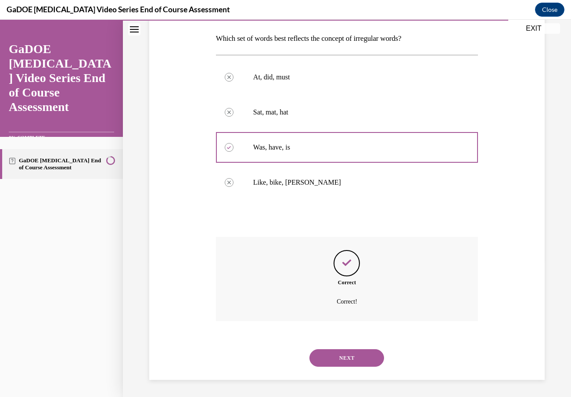
scroll to position [137, 0]
click at [353, 355] on button "NEXT" at bounding box center [347, 358] width 75 height 18
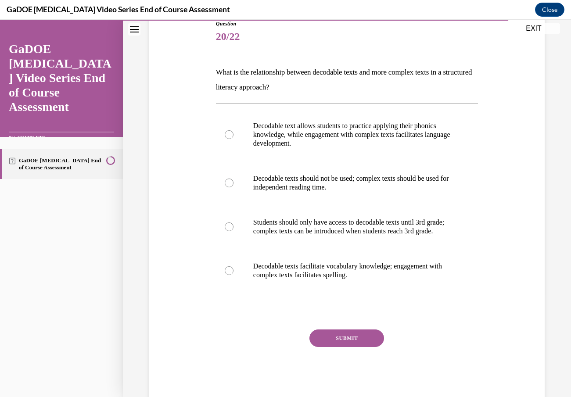
scroll to position [98, 0]
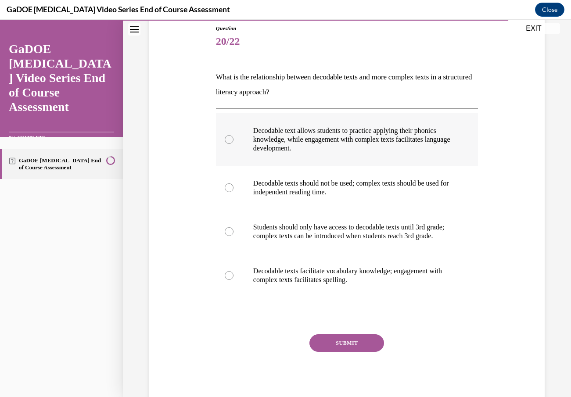
click at [269, 159] on label "Decodable text allows students to practice applying their phonics knowledge, wh…" at bounding box center [347, 139] width 262 height 53
click at [234, 144] on input "Decodable text allows students to practice applying their phonics knowledge, wh…" at bounding box center [229, 139] width 9 height 9
radio input "true"
drag, startPoint x: 217, startPoint y: 75, endPoint x: 386, endPoint y: 301, distance: 282.4
click at [386, 303] on div "Question 20/22 What is the relationship between decodable texts and more comple…" at bounding box center [347, 216] width 262 height 382
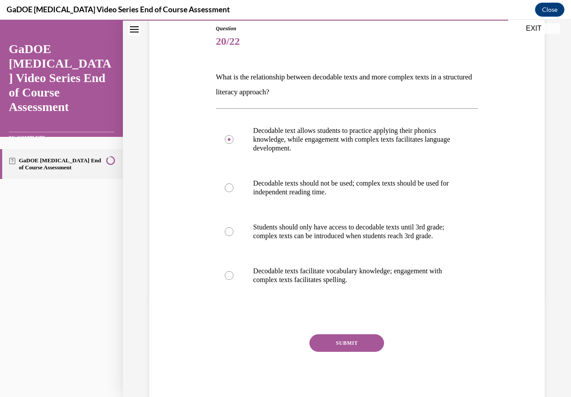
click at [491, 333] on div "Question 20/22 What is the relationship between decodable texts and more comple…" at bounding box center [347, 202] width 400 height 408
click at [368, 339] on div "Question 20/22 What is the relationship between decodable texts and more comple…" at bounding box center [347, 216] width 262 height 382
click at [339, 350] on button "SUBMIT" at bounding box center [347, 344] width 75 height 18
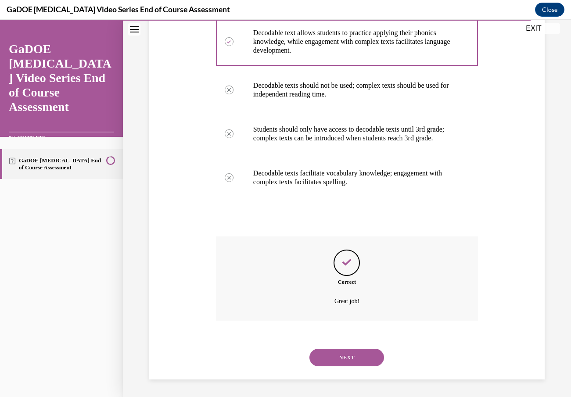
scroll to position [204, 0]
click at [346, 354] on button "NEXT" at bounding box center [347, 358] width 75 height 18
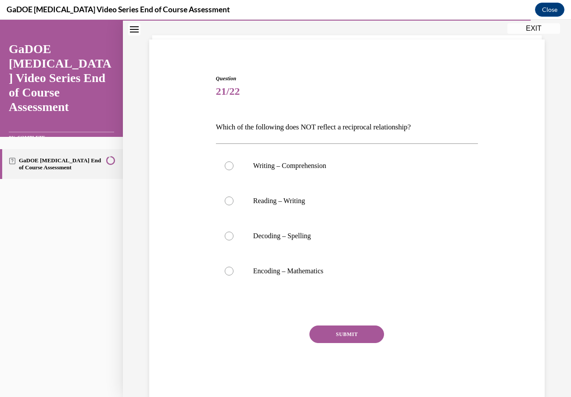
scroll to position [44, 0]
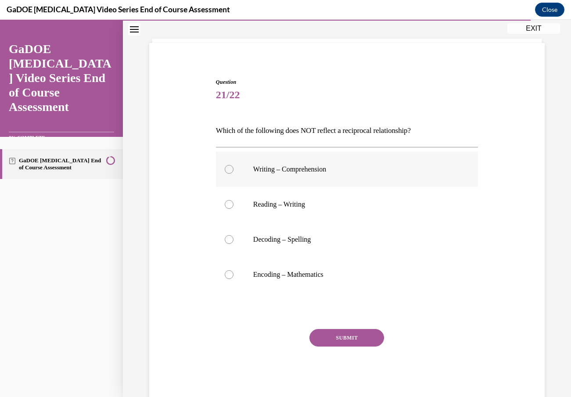
click at [274, 167] on p "Writing – Comprehension" at bounding box center [354, 169] width 203 height 9
click at [234, 167] on input "Writing – Comprehension" at bounding box center [229, 169] width 9 height 9
radio input "true"
click at [245, 206] on label "Reading – Writing" at bounding box center [347, 204] width 262 height 35
click at [234, 206] on input "Reading – Writing" at bounding box center [229, 204] width 9 height 9
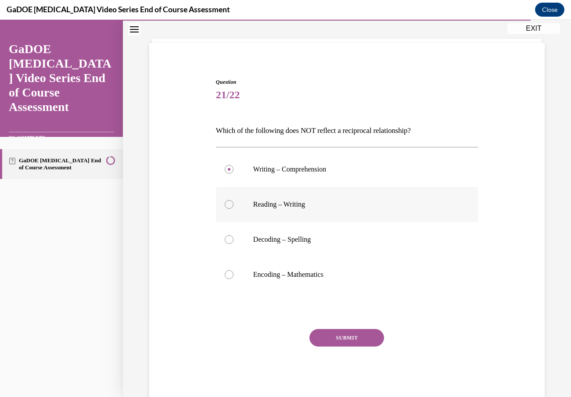
radio input "true"
drag, startPoint x: 216, startPoint y: 130, endPoint x: 365, endPoint y: 287, distance: 215.9
click at [365, 287] on div "Question 21/22 Which of the following does NOT reflect a reciprocal relationshi…" at bounding box center [347, 239] width 262 height 323
click at [172, 317] on div "Question 21/22 Which of the following does NOT reflect a reciprocal relationshi…" at bounding box center [347, 227] width 400 height 350
click at [228, 272] on div at bounding box center [229, 275] width 9 height 9
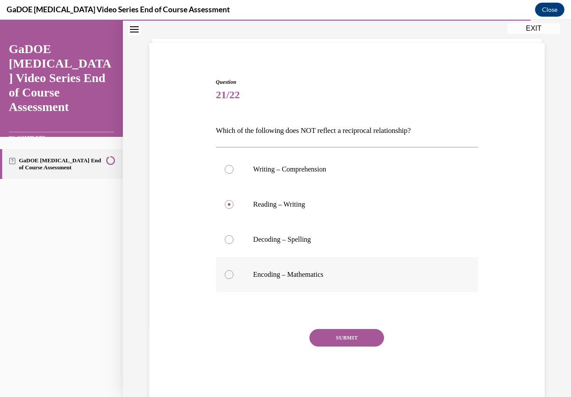
click at [228, 272] on input "Encoding – Mathematics" at bounding box center [229, 275] width 9 height 9
radio input "true"
click at [357, 334] on button "SUBMIT" at bounding box center [347, 338] width 75 height 18
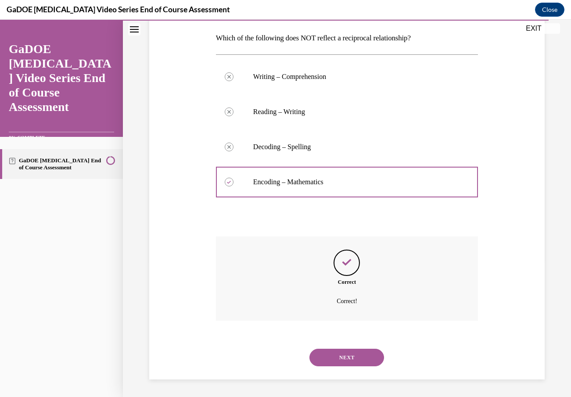
click at [344, 363] on button "NEXT" at bounding box center [347, 358] width 75 height 18
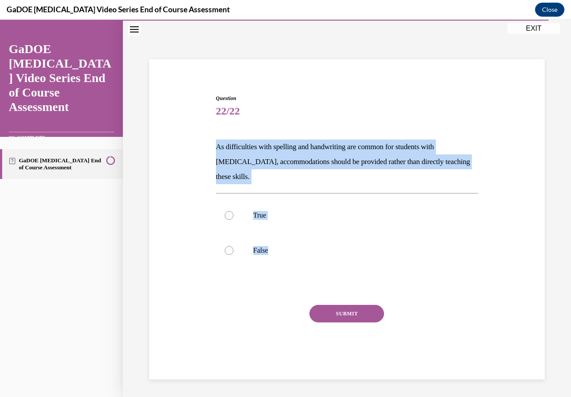
drag, startPoint x: 211, startPoint y: 141, endPoint x: 307, endPoint y: 270, distance: 161.4
click at [307, 270] on div "Question 22/22 As difficulties with spelling and handwriting are common for stu…" at bounding box center [347, 222] width 400 height 309
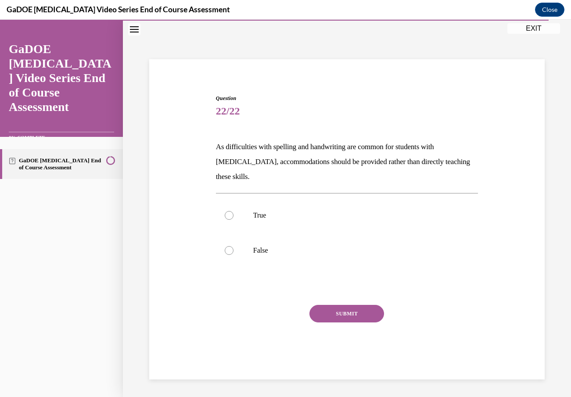
click at [243, 285] on div at bounding box center [347, 287] width 262 height 11
click at [260, 251] on p "False" at bounding box center [354, 250] width 203 height 9
click at [234, 251] on input "False" at bounding box center [229, 250] width 9 height 9
radio input "true"
click at [348, 318] on button "SUBMIT" at bounding box center [347, 314] width 75 height 18
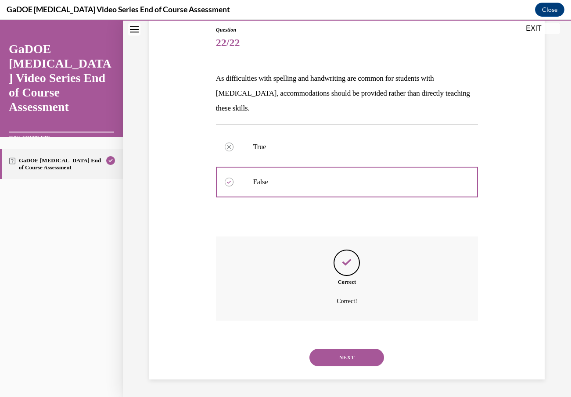
click at [364, 362] on button "NEXT" at bounding box center [347, 358] width 75 height 18
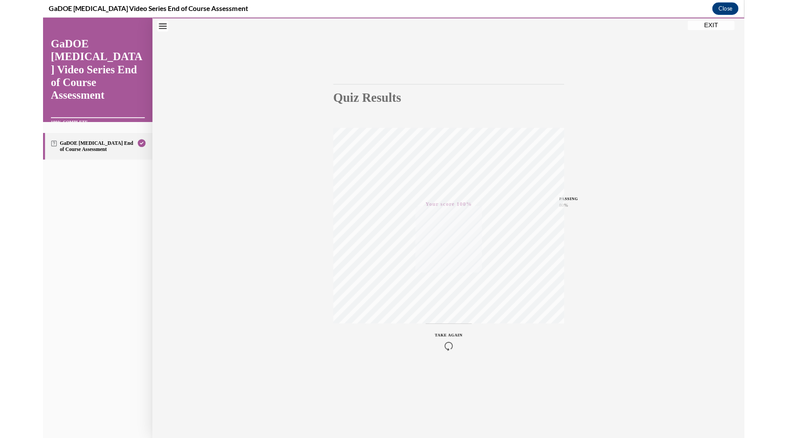
scroll to position [502, 0]
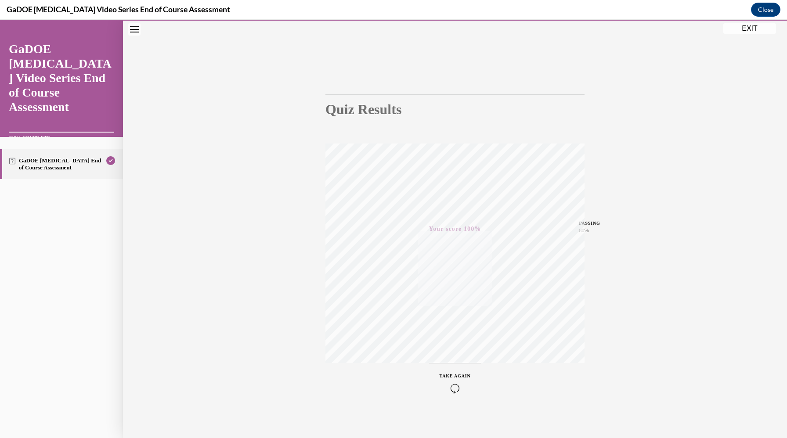
click at [571, 27] on button "EXIT" at bounding box center [749, 28] width 53 height 11
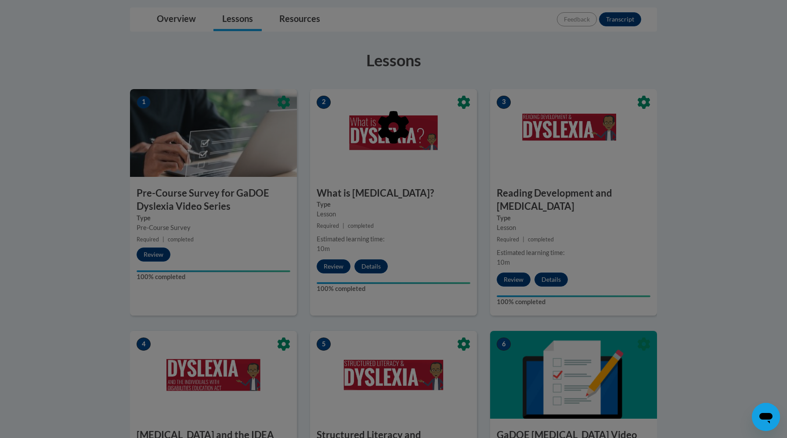
scroll to position [218, 0]
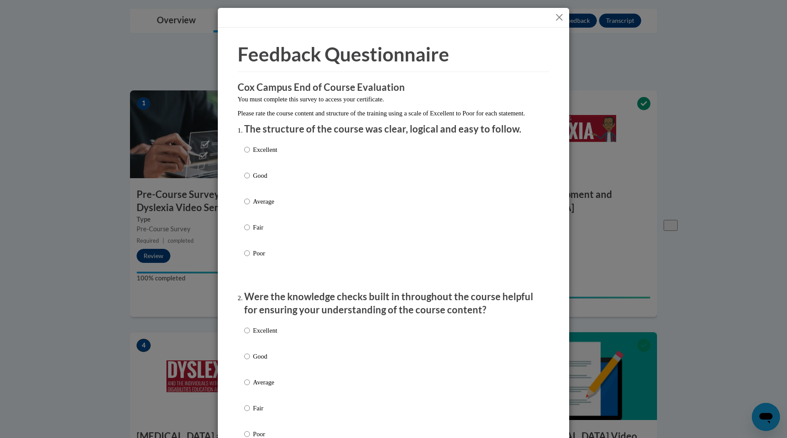
click at [274, 155] on p "Excellent" at bounding box center [265, 150] width 24 height 10
click at [250, 155] on input "Excellent" at bounding box center [247, 150] width 6 height 10
radio input "true"
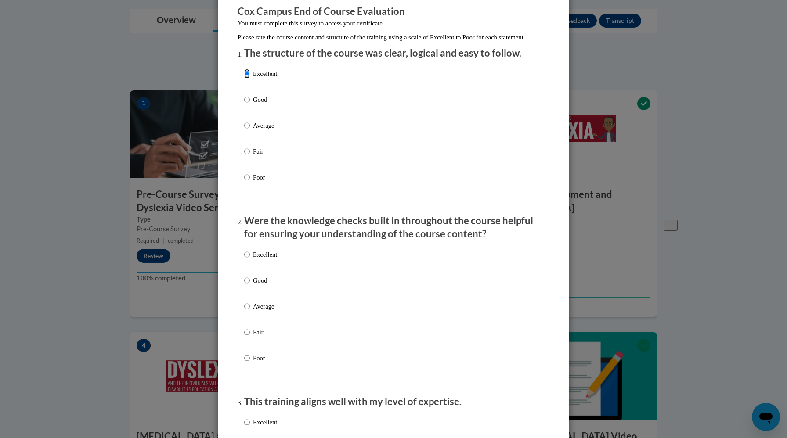
scroll to position [77, 0]
click at [266, 258] on p "Excellent" at bounding box center [265, 254] width 24 height 10
click at [250, 258] on input "Excellent" at bounding box center [247, 254] width 6 height 10
radio input "true"
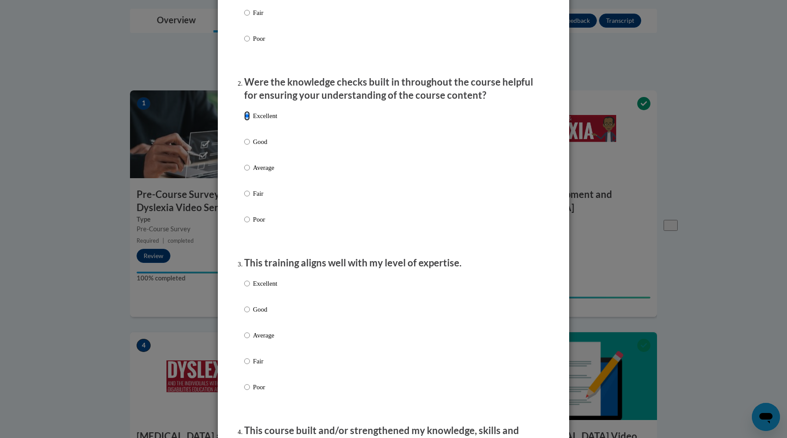
scroll to position [221, 0]
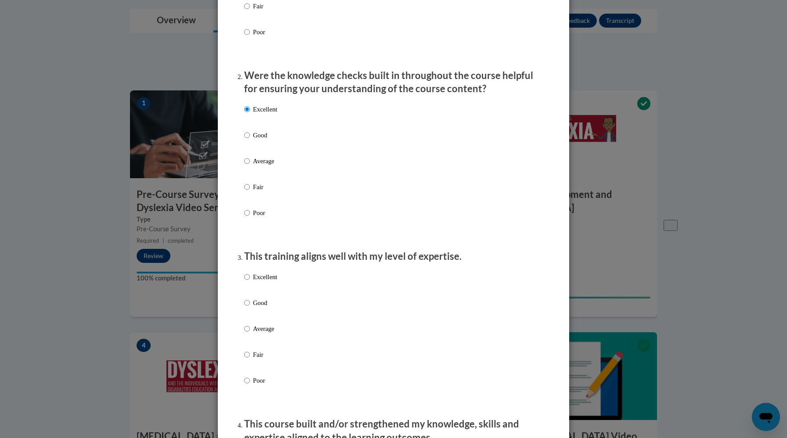
click at [260, 292] on label "Excellent" at bounding box center [260, 284] width 33 height 24
click at [250, 282] on input "Excellent" at bounding box center [247, 277] width 6 height 10
radio input "true"
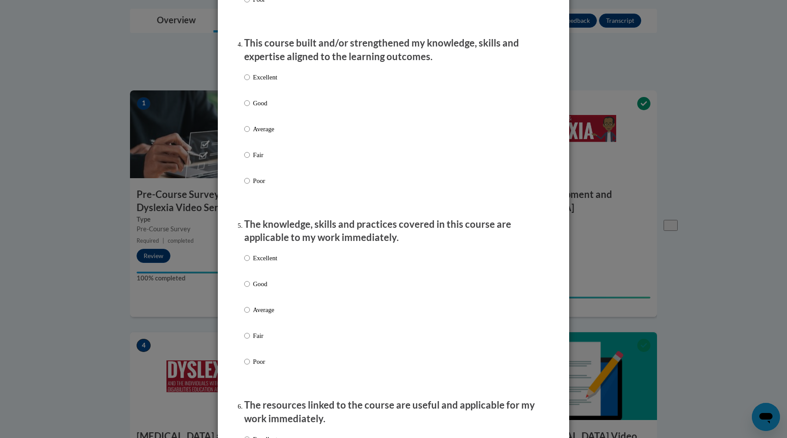
scroll to position [612, 0]
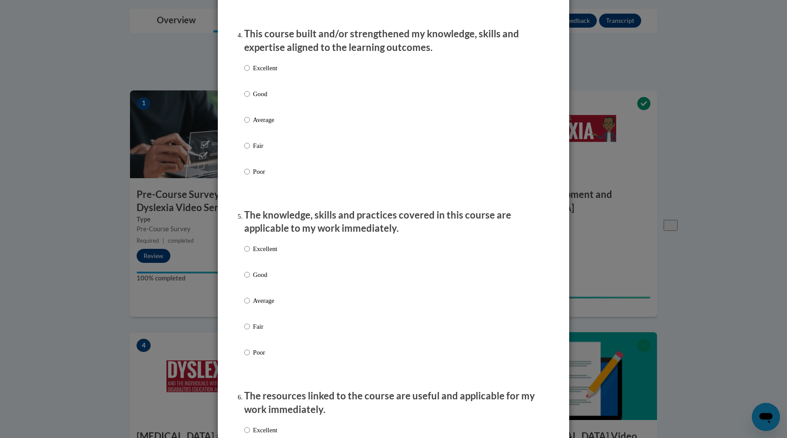
click at [277, 73] on p "Excellent" at bounding box center [265, 68] width 24 height 10
click at [250, 73] on input "Excellent" at bounding box center [247, 68] width 6 height 10
radio input "true"
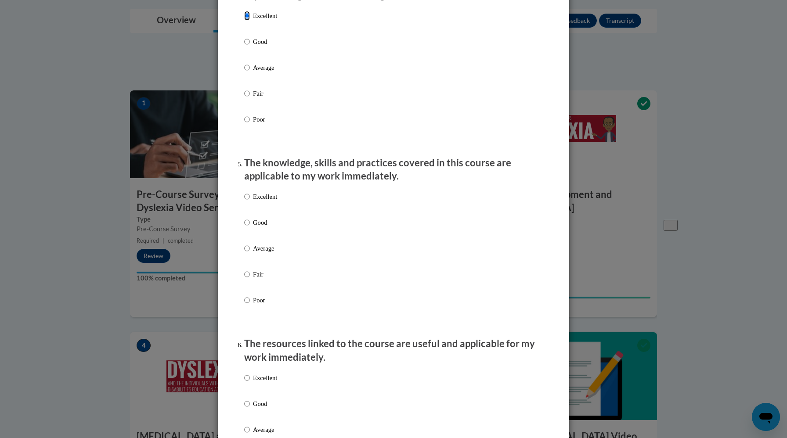
scroll to position [675, 0]
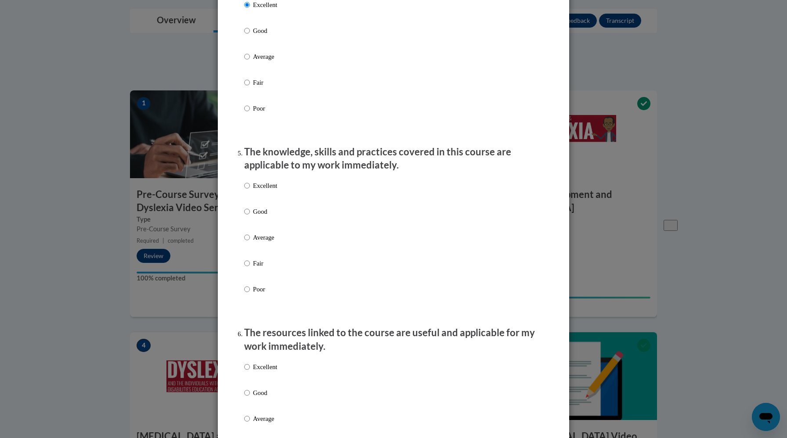
click at [283, 197] on div "Excellent Good Average Fair Poor" at bounding box center [393, 248] width 299 height 143
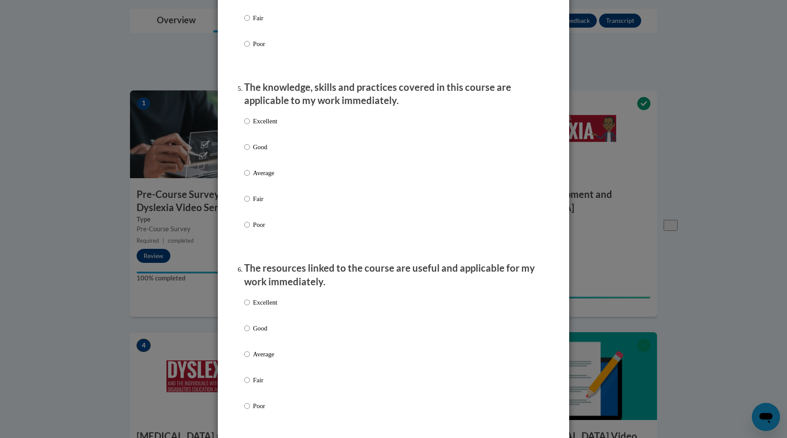
scroll to position [747, 0]
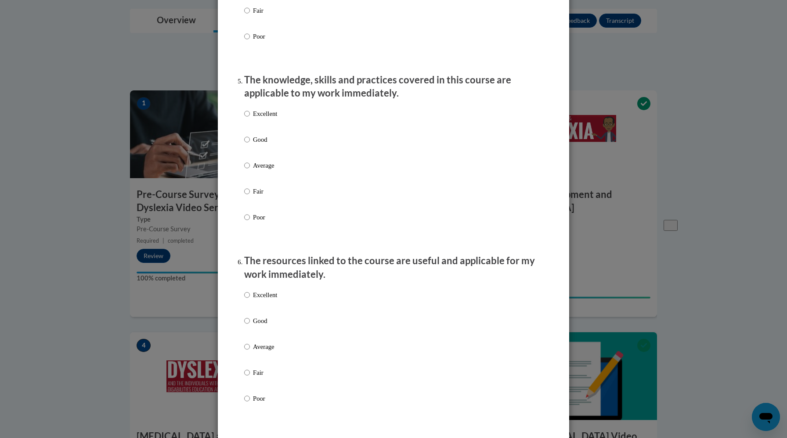
drag, startPoint x: 755, startPoint y: 7, endPoint x: 257, endPoint y: 120, distance: 509.8
click at [257, 119] on p "Excellent" at bounding box center [265, 114] width 24 height 10
click at [250, 119] on input "Excellent" at bounding box center [247, 114] width 6 height 10
radio input "true"
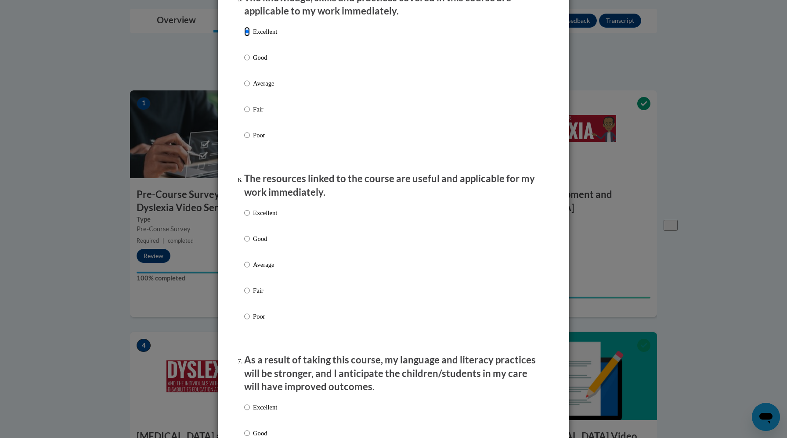
scroll to position [832, 0]
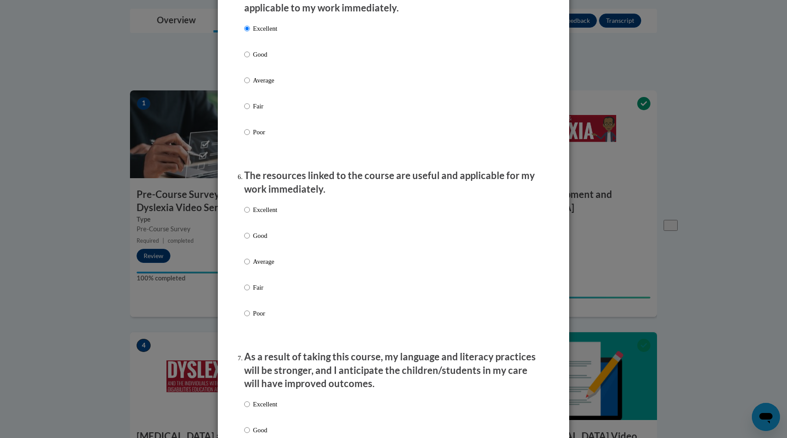
click at [329, 286] on div "Excellent Good Average Fair Poor" at bounding box center [393, 272] width 299 height 143
drag, startPoint x: 257, startPoint y: 120, endPoint x: 272, endPoint y: 217, distance: 97.8
click at [272, 215] on p "Excellent" at bounding box center [265, 210] width 24 height 10
click at [250, 215] on input "Excellent" at bounding box center [247, 210] width 6 height 10
radio input "true"
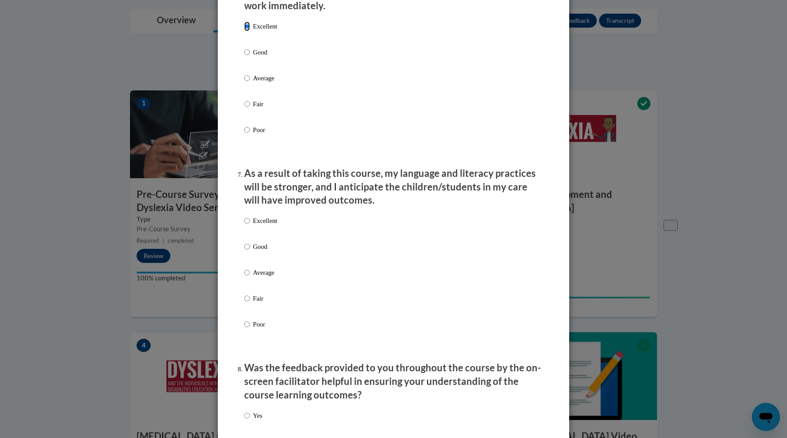
scroll to position [1019, 0]
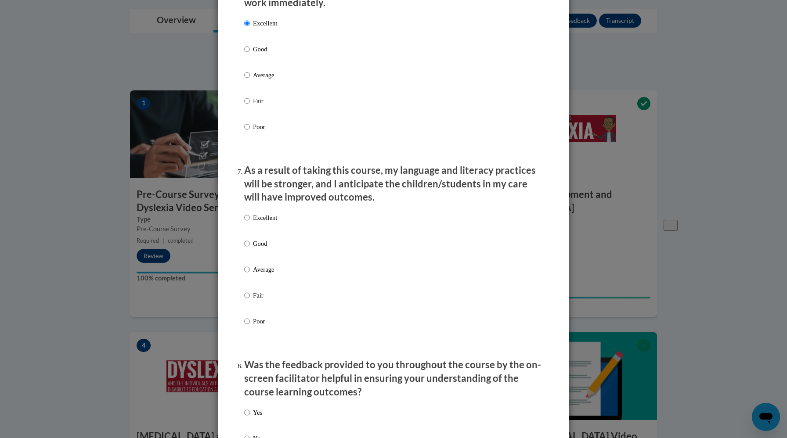
click at [295, 288] on div "Excellent Good Average Fair Poor" at bounding box center [393, 280] width 299 height 143
click at [271, 223] on p "Excellent" at bounding box center [265, 218] width 24 height 10
click at [250, 223] on input "Excellent" at bounding box center [247, 218] width 6 height 10
radio input "true"
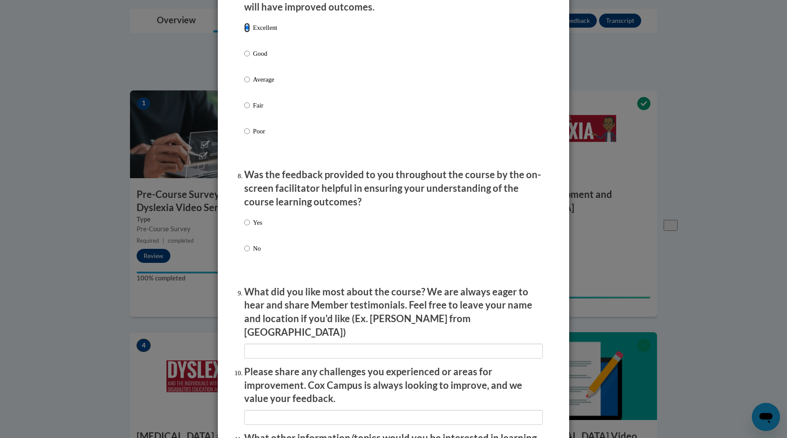
scroll to position [1225, 0]
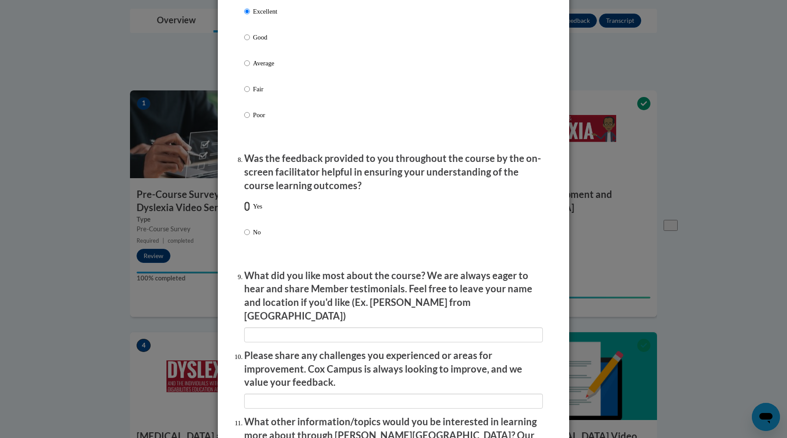
click at [248, 210] on input "Yes" at bounding box center [247, 207] width 6 height 10
radio input "true"
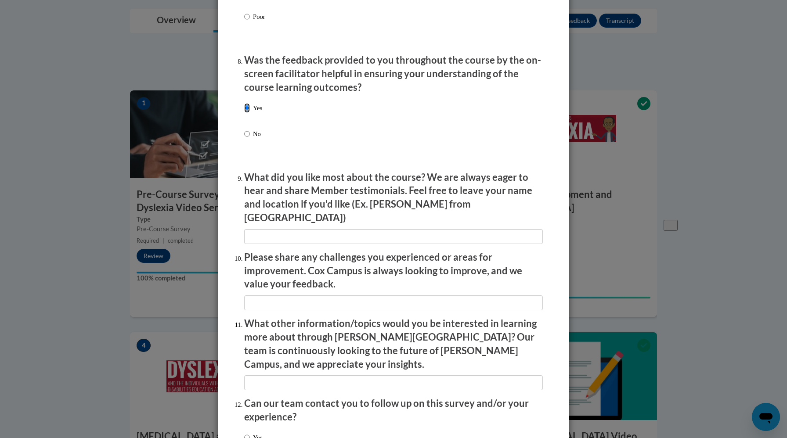
scroll to position [1389, 0]
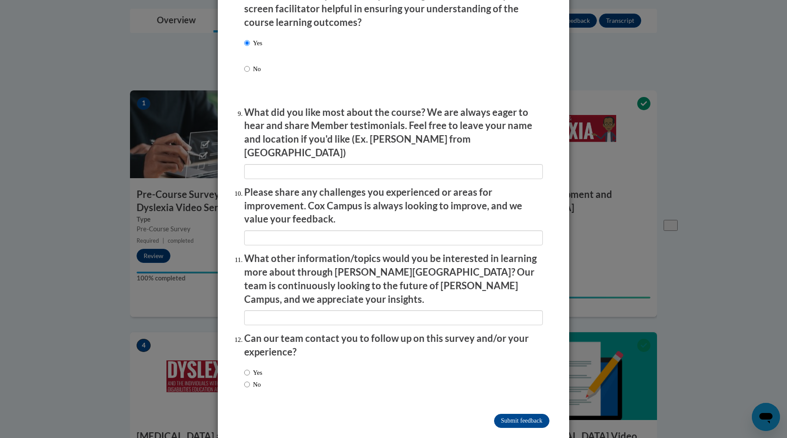
click at [257, 380] on label "No" at bounding box center [252, 385] width 17 height 10
click at [250, 380] on input "No" at bounding box center [247, 385] width 6 height 10
radio input "true"
drag, startPoint x: 272, startPoint y: 217, endPoint x: 529, endPoint y: 406, distance: 318.5
click at [529, 397] on input "Submit feedback" at bounding box center [521, 421] width 55 height 14
